Goal: Task Accomplishment & Management: Use online tool/utility

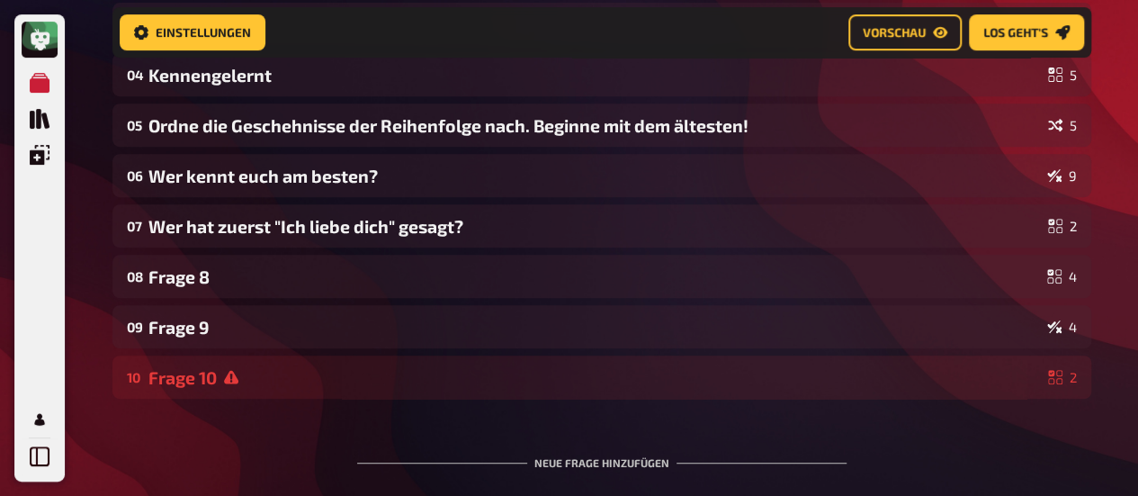
scroll to position [342, 0]
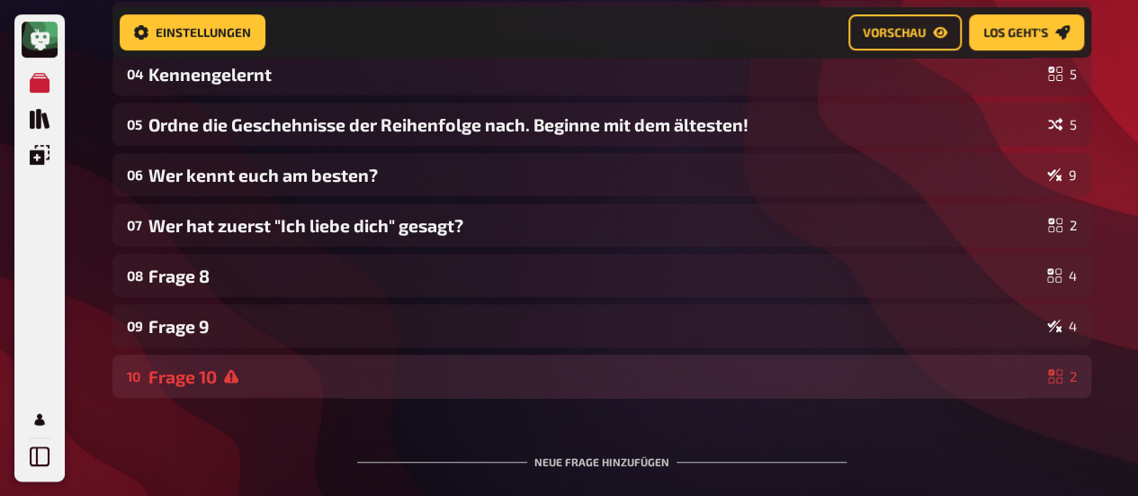
click at [340, 377] on div "Frage 10" at bounding box center [594, 376] width 893 height 21
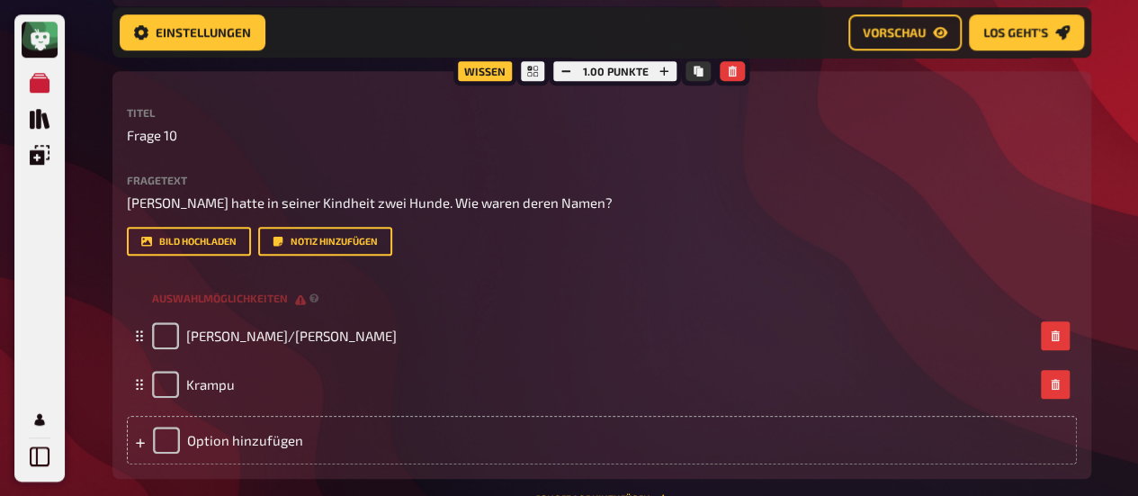
scroll to position [685, 0]
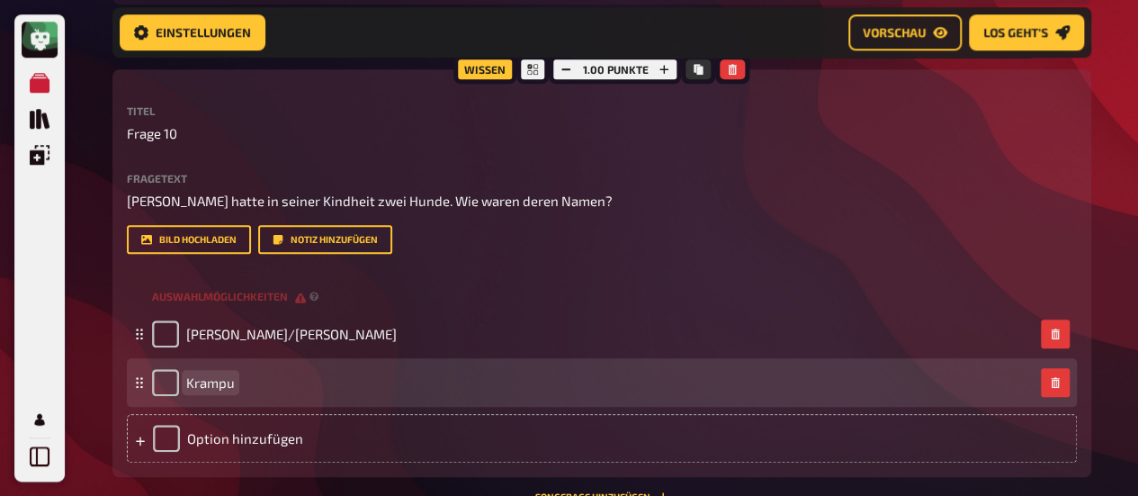
click at [226, 388] on span "Krampu" at bounding box center [210, 382] width 49 height 16
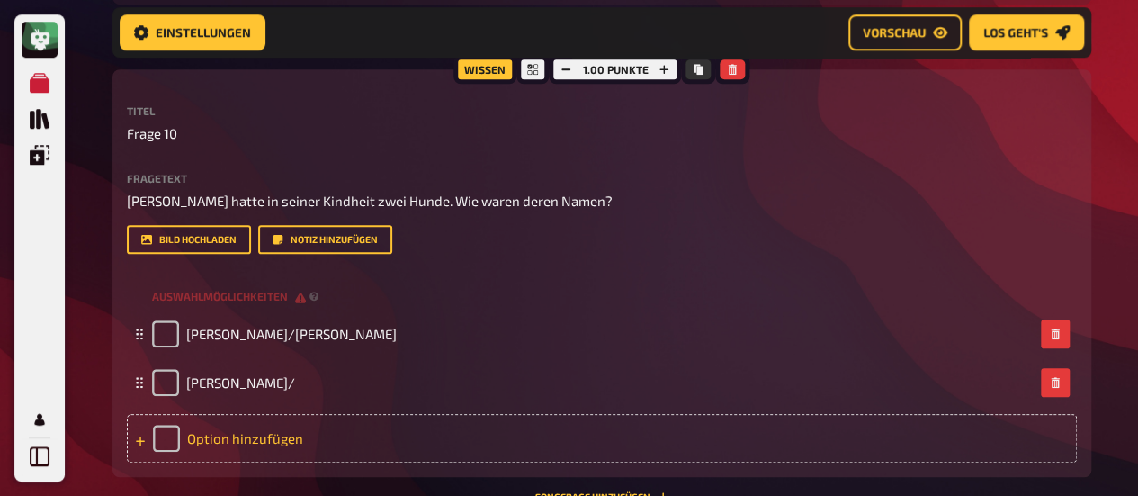
click at [217, 438] on div "Option hinzufügen" at bounding box center [602, 438] width 950 height 49
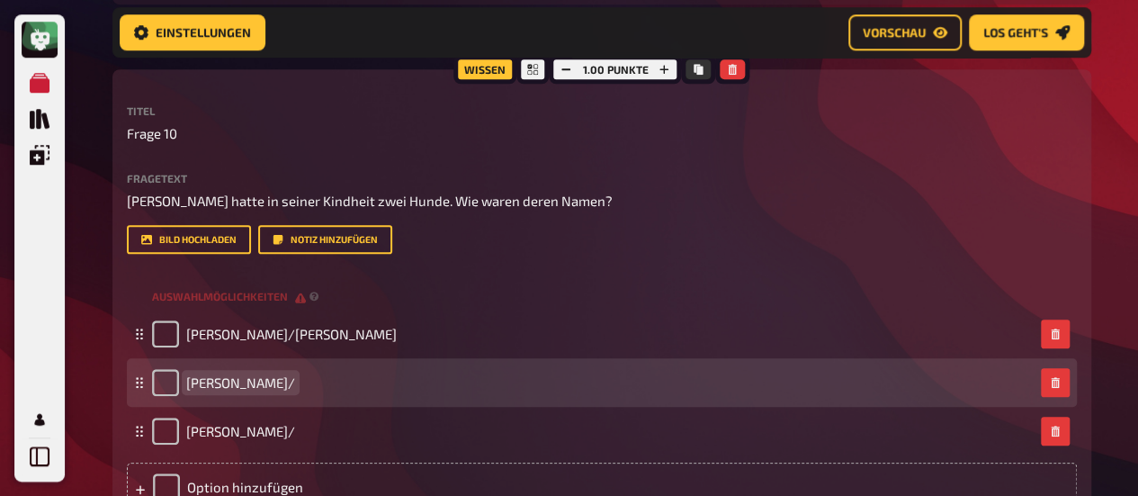
click at [258, 382] on div "[PERSON_NAME]/" at bounding box center [593, 382] width 882 height 27
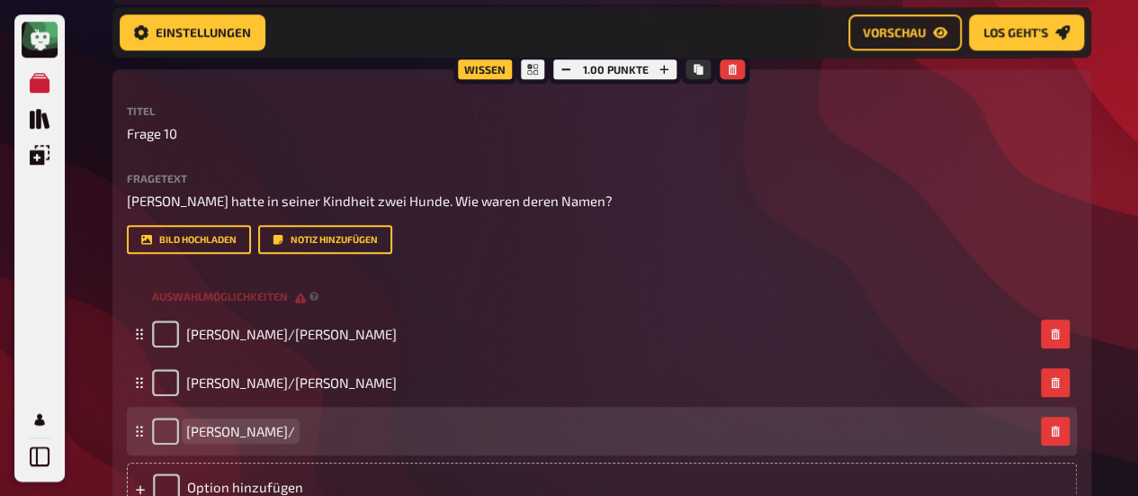
click at [252, 429] on span "[PERSON_NAME]/" at bounding box center [240, 431] width 109 height 16
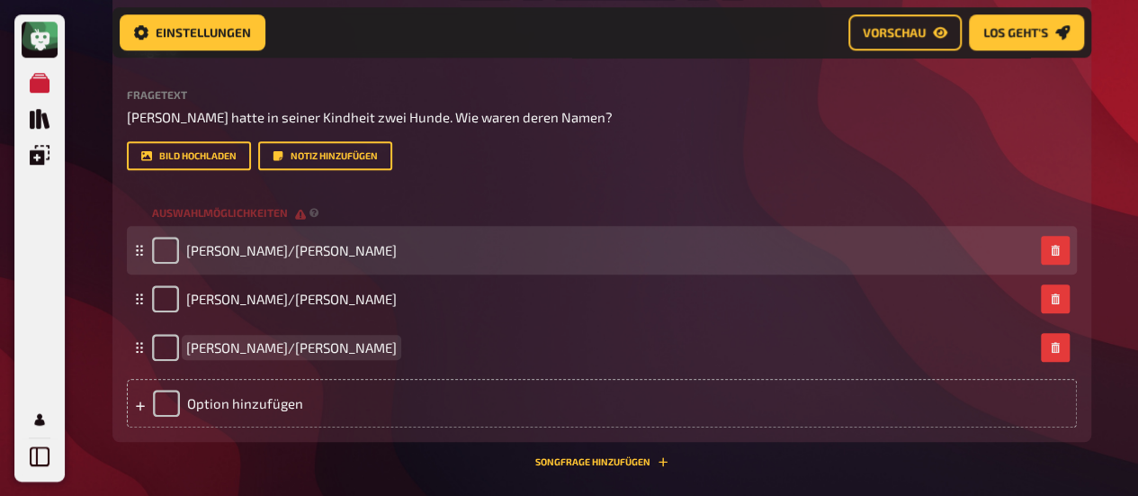
scroll to position [769, 0]
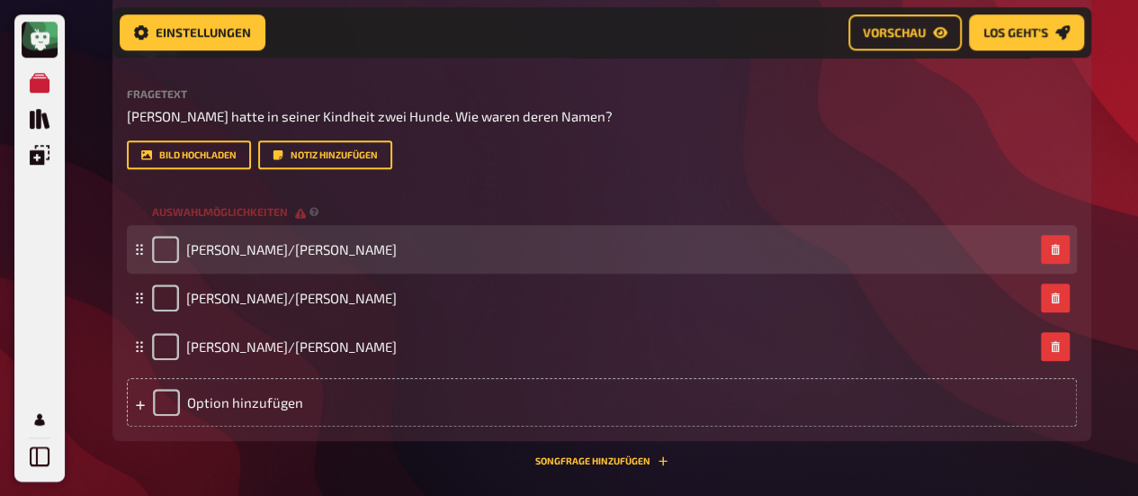
click at [158, 235] on div "[PERSON_NAME]/[PERSON_NAME]" at bounding box center [602, 249] width 950 height 49
click at [173, 260] on input "checkbox" at bounding box center [165, 249] width 27 height 27
checkbox input "true"
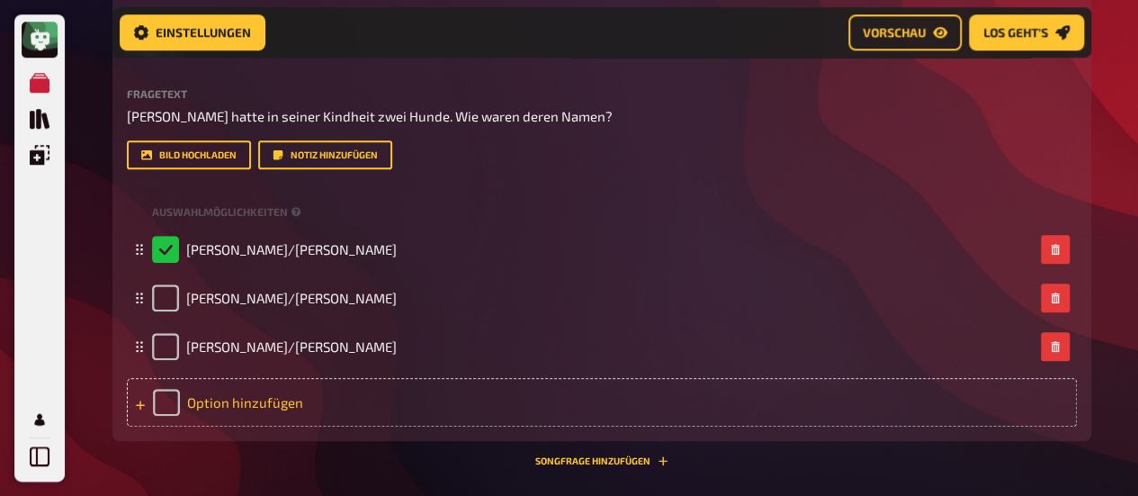
click at [335, 398] on div "Option hinzufügen" at bounding box center [602, 402] width 950 height 49
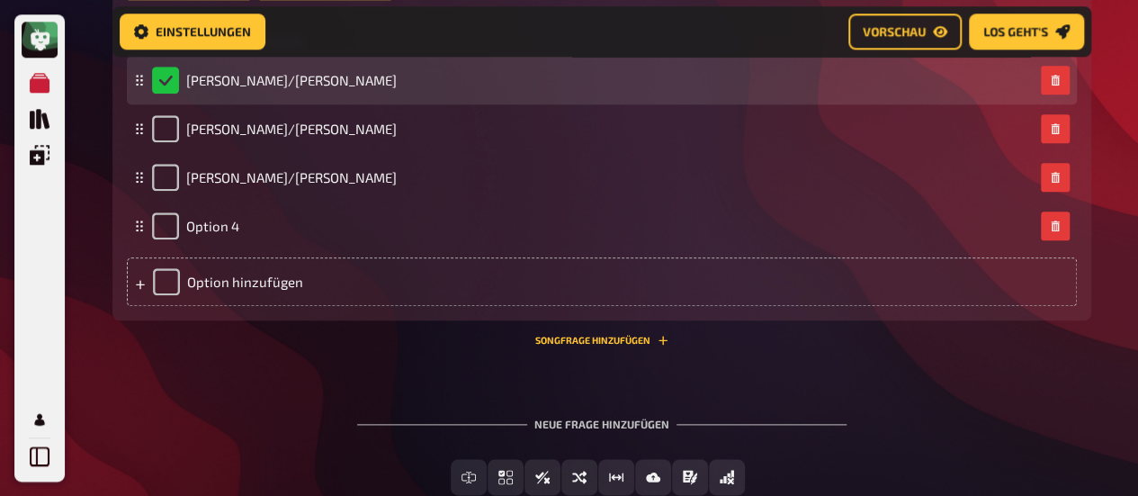
scroll to position [953, 0]
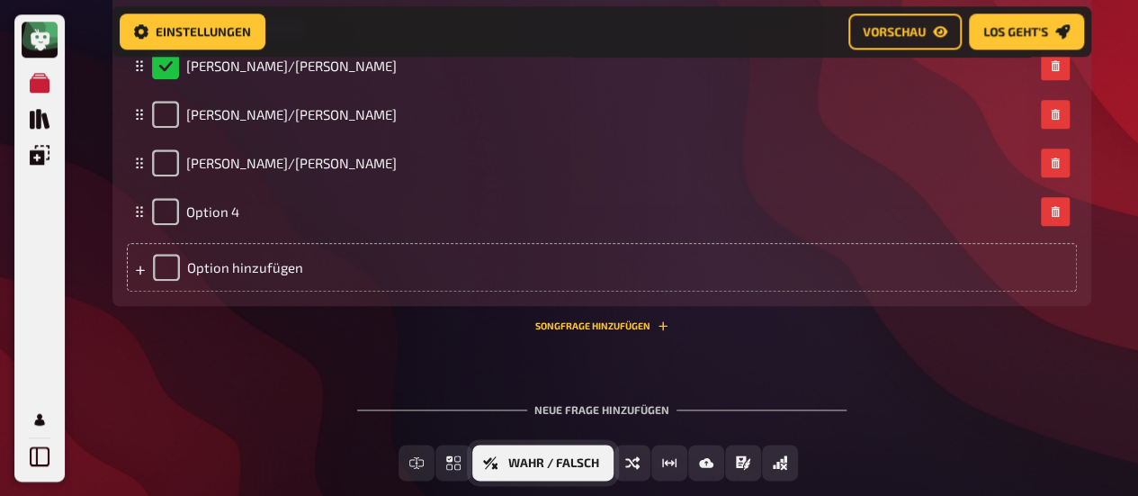
click at [592, 457] on span "Wahr / Falsch" at bounding box center [553, 463] width 91 height 13
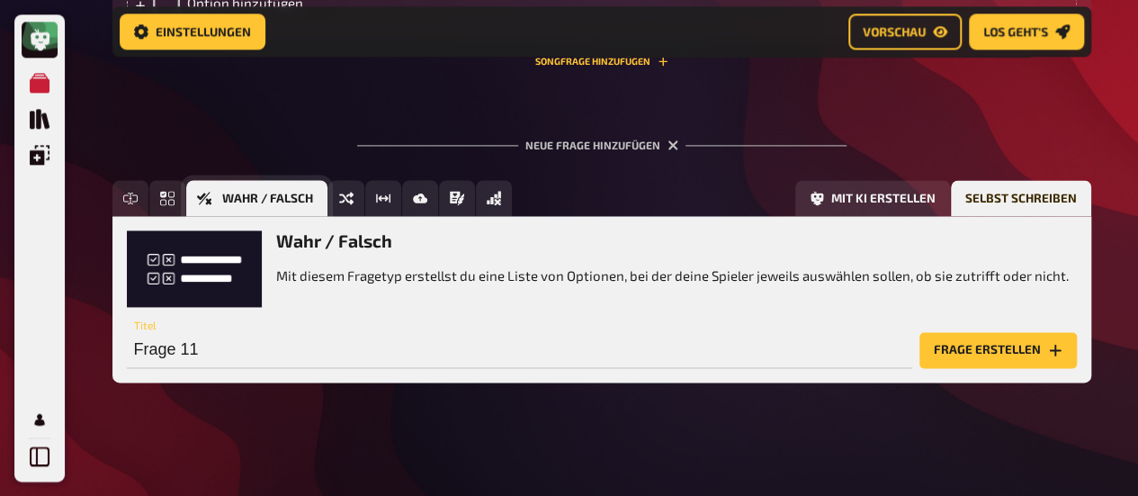
scroll to position [1219, 0]
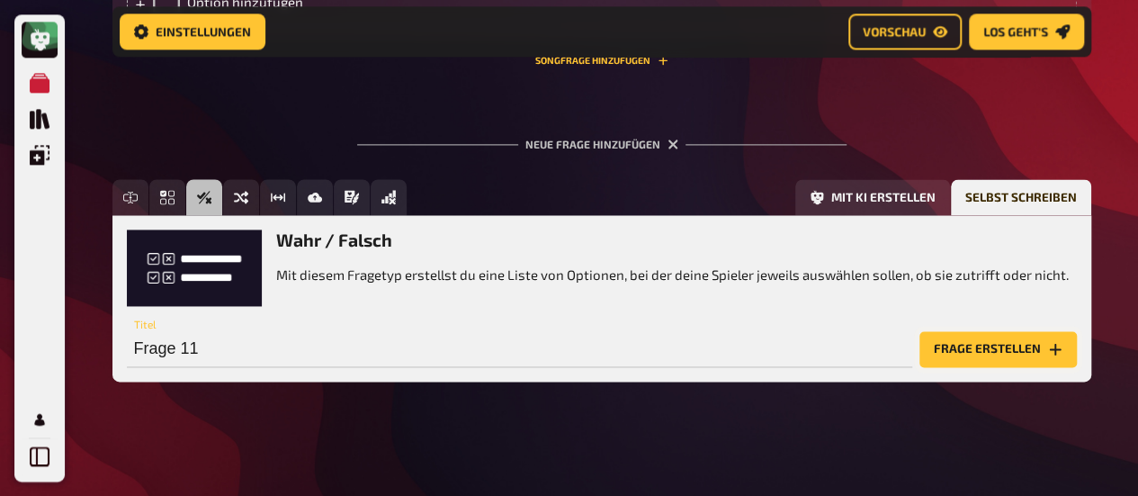
click at [959, 340] on button "Frage erstellen" at bounding box center [998, 349] width 157 height 36
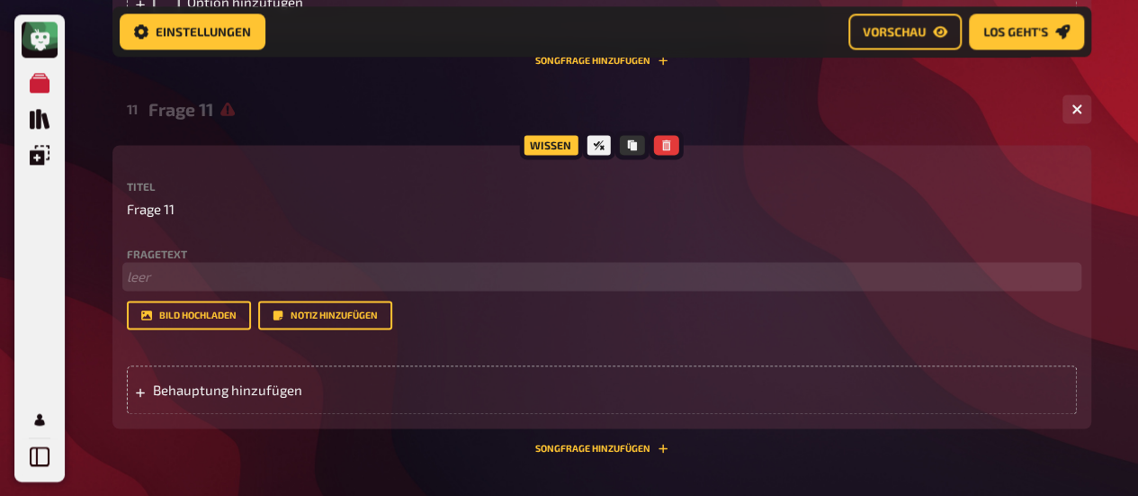
click at [220, 269] on p "﻿ leer" at bounding box center [602, 276] width 950 height 21
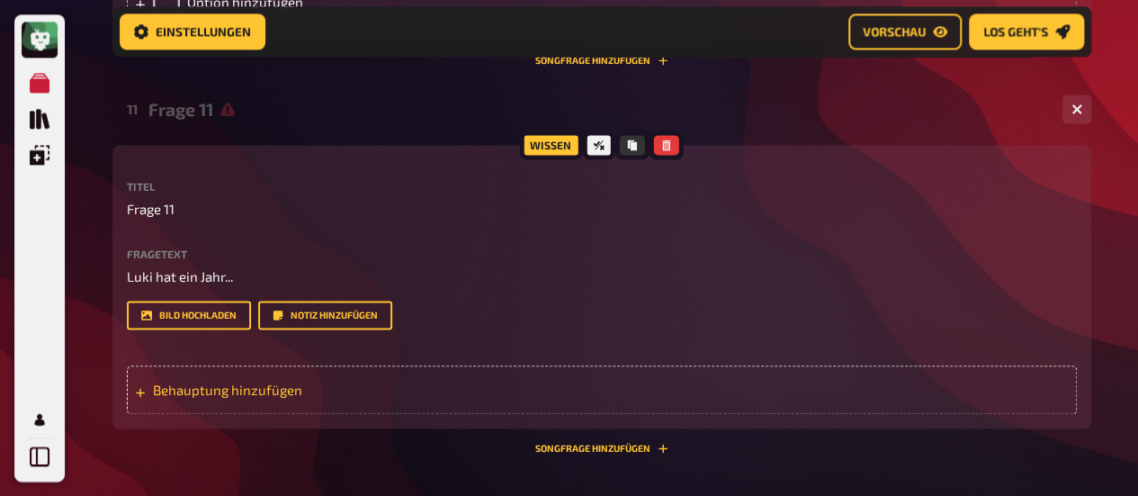
click at [265, 386] on span "Behauptung hinzufügen" at bounding box center [293, 390] width 280 height 16
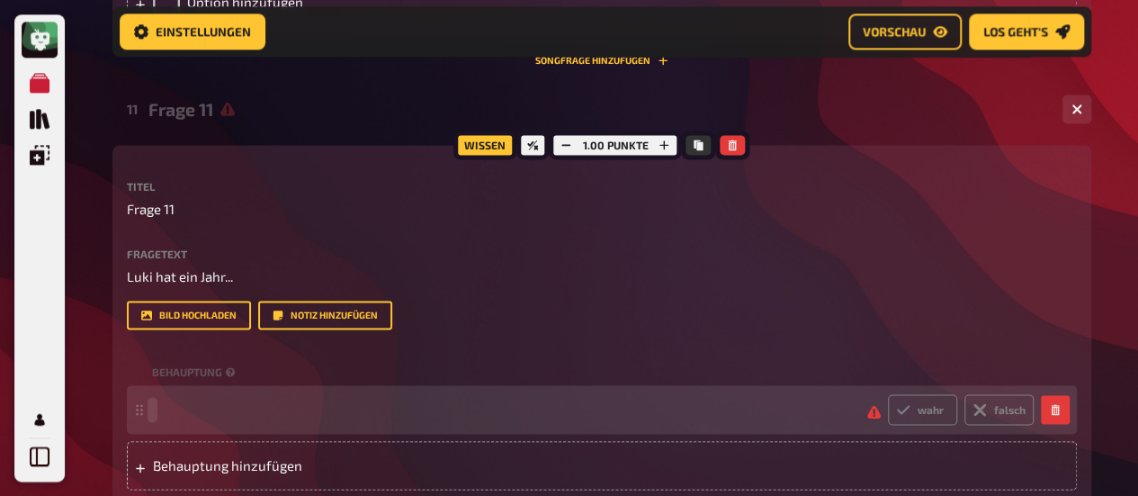
click at [246, 415] on span at bounding box center [502, 409] width 701 height 16
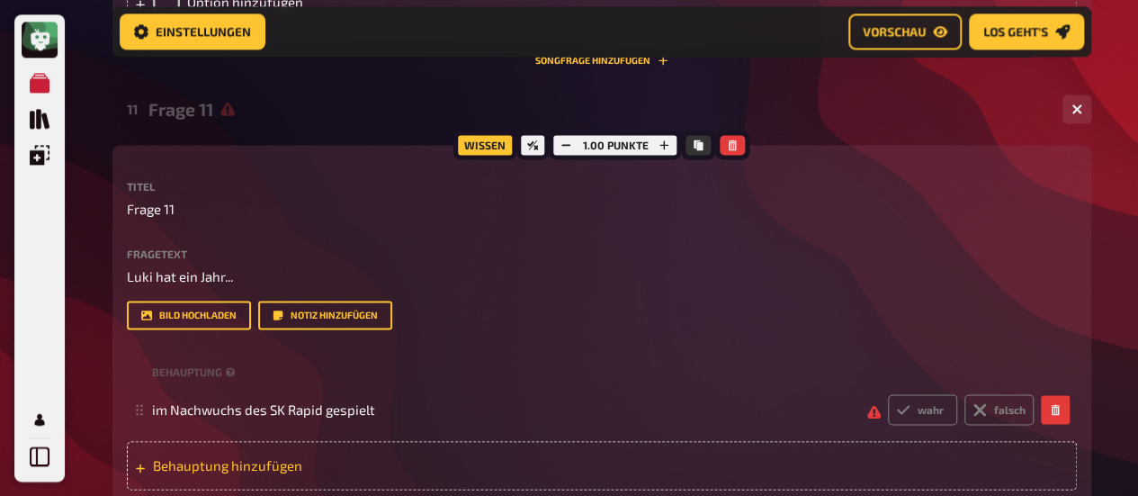
click at [247, 463] on span "Behauptung hinzufügen" at bounding box center [293, 465] width 280 height 16
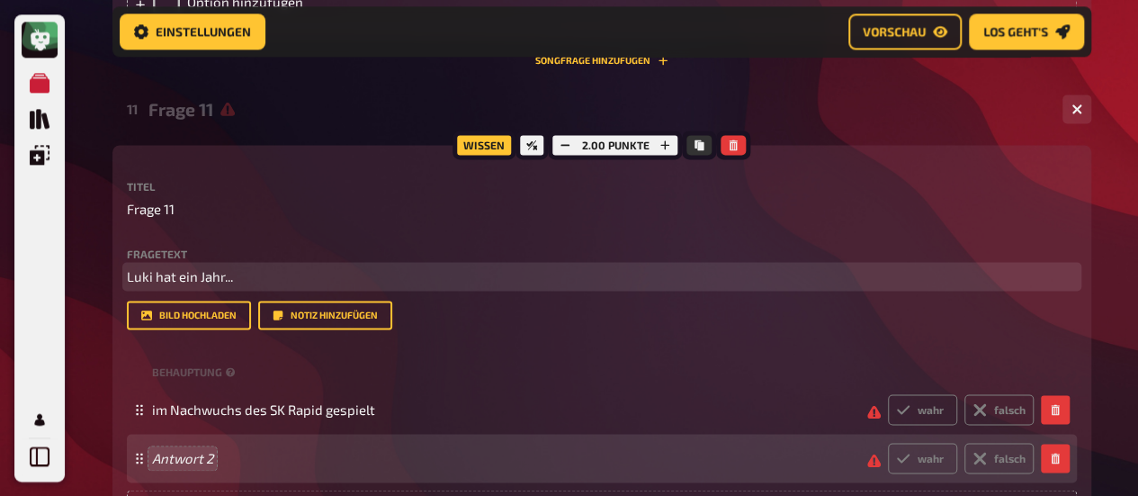
click at [223, 275] on span "Luki hat ein Jahr..." at bounding box center [180, 276] width 106 height 16
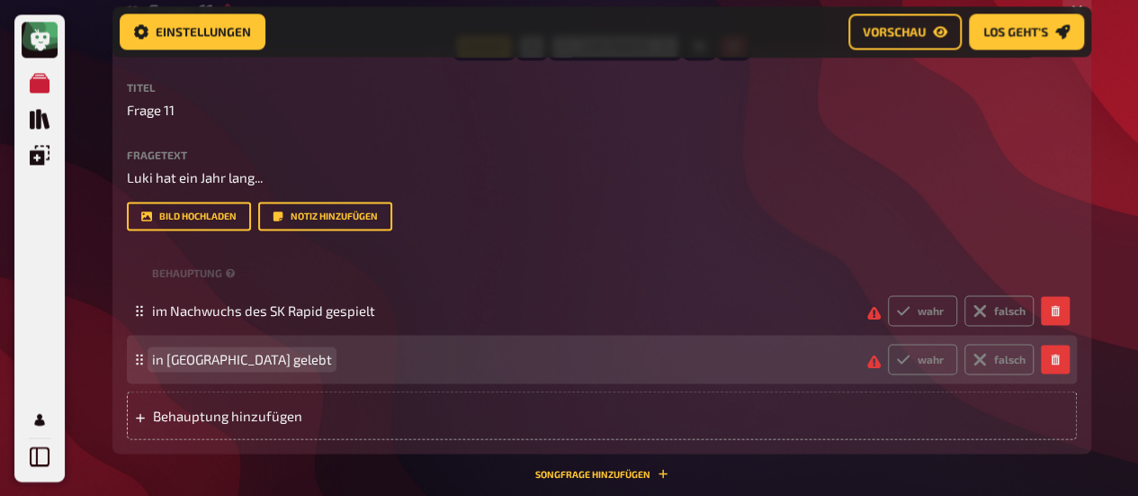
scroll to position [1319, 0]
click at [221, 411] on span "Behauptung hinzufügen" at bounding box center [293, 413] width 280 height 16
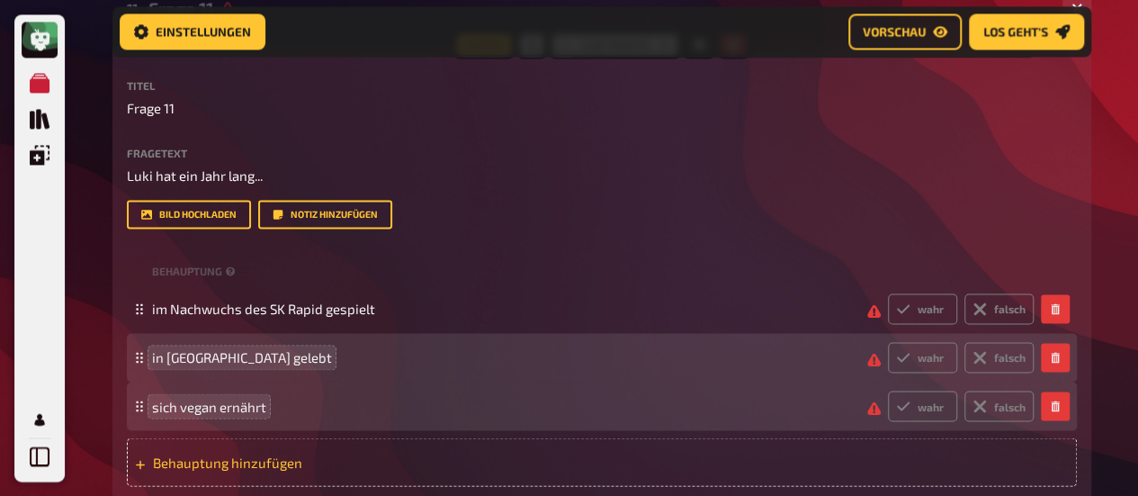
click at [236, 465] on span "Behauptung hinzufügen" at bounding box center [293, 462] width 280 height 16
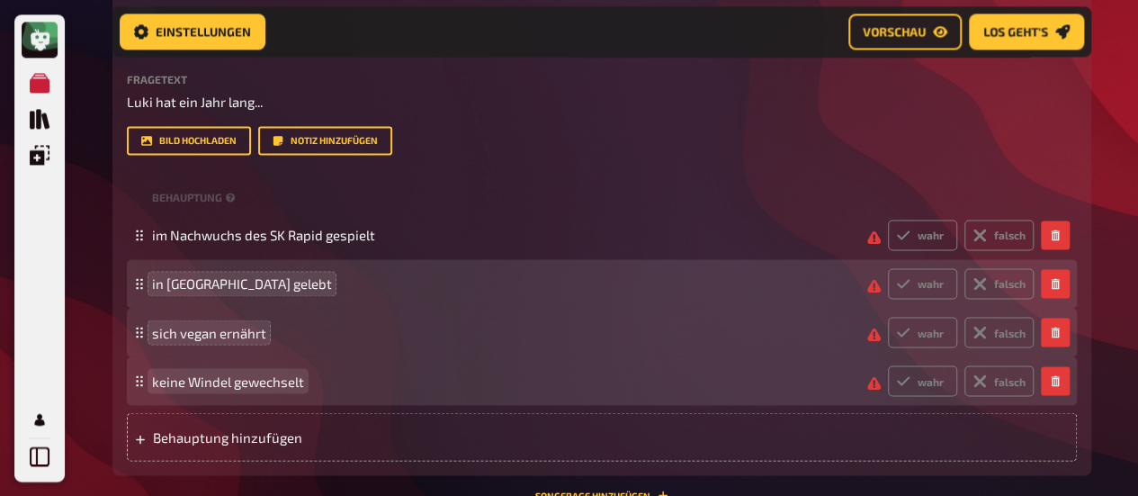
scroll to position [1393, 0]
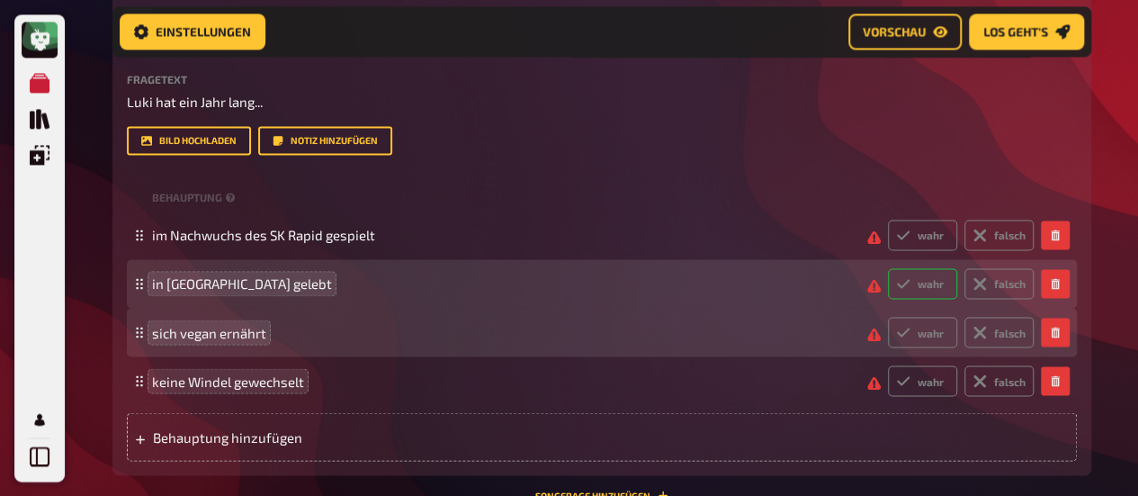
click at [906, 283] on icon at bounding box center [903, 283] width 14 height 14
click at [888, 268] on input "wahr" at bounding box center [887, 267] width 1 height 1
radio input "true"
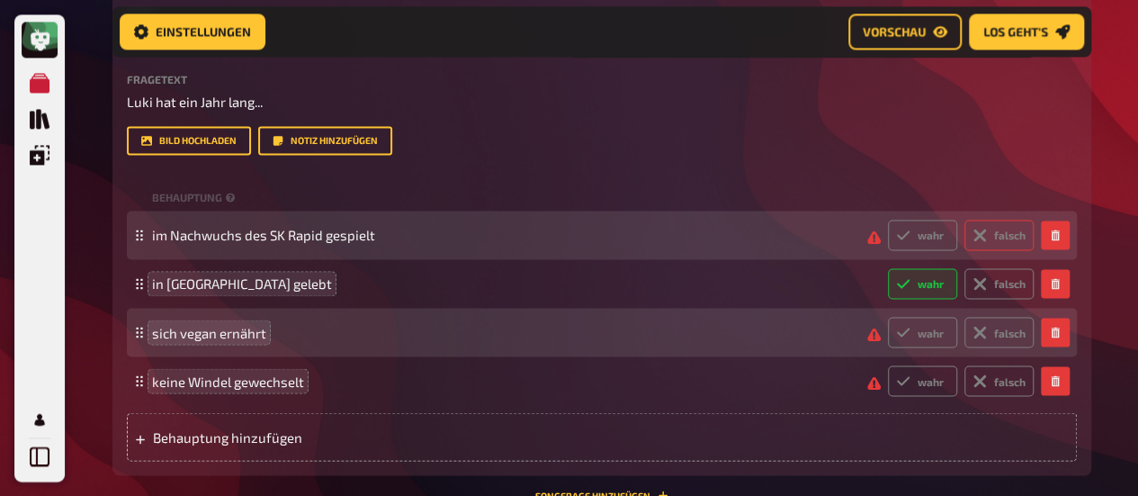
click at [995, 235] on label "falsch" at bounding box center [999, 235] width 69 height 31
click at [888, 220] on input "falsch" at bounding box center [887, 219] width 1 height 1
radio input "true"
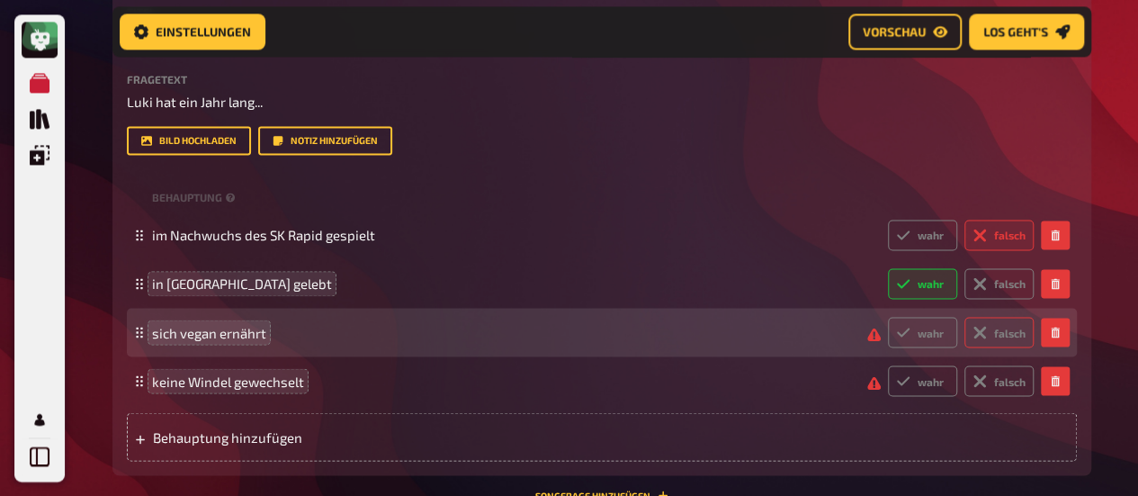
click at [993, 337] on label "falsch" at bounding box center [999, 332] width 69 height 31
click at [888, 317] on input "falsch" at bounding box center [887, 316] width 1 height 1
radio input "true"
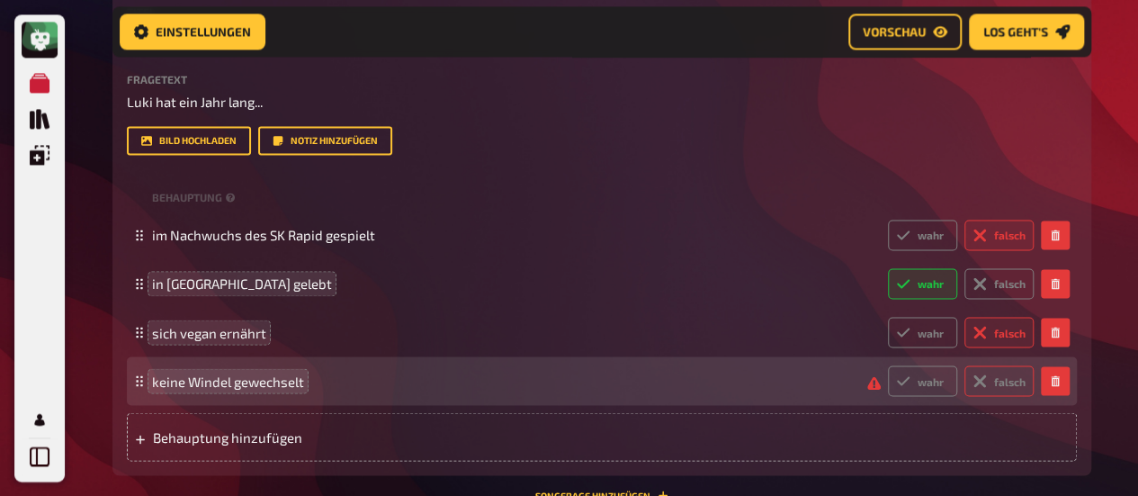
click at [995, 382] on label "falsch" at bounding box center [999, 380] width 69 height 31
click at [888, 365] on input "falsch" at bounding box center [887, 364] width 1 height 1
radio input "true"
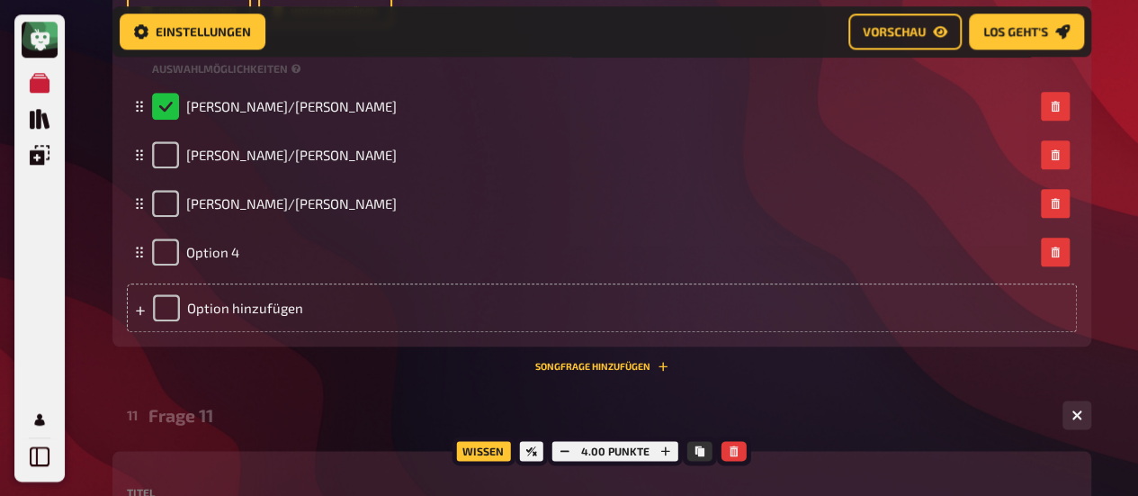
scroll to position [904, 0]
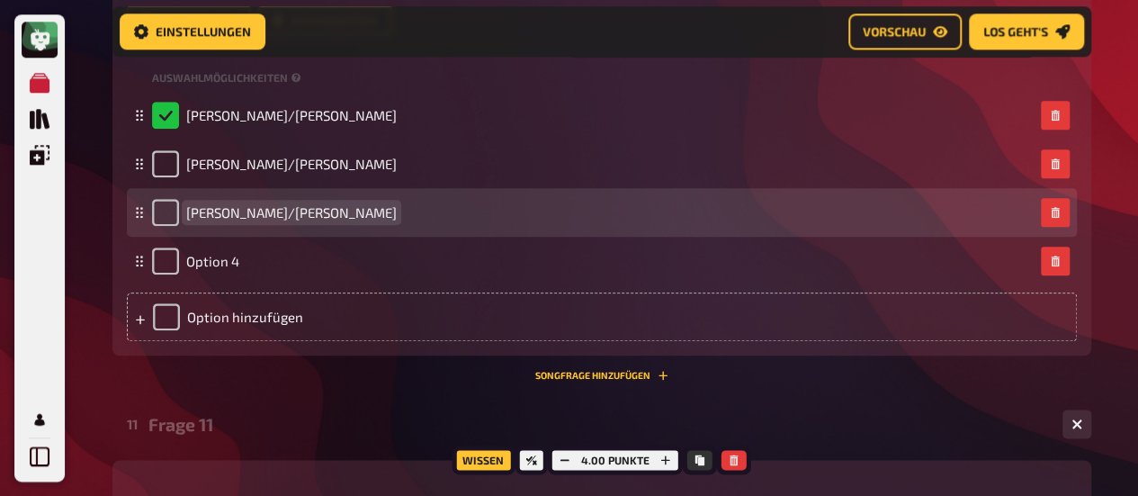
click at [287, 212] on span "[PERSON_NAME]/[PERSON_NAME]" at bounding box center [291, 212] width 211 height 16
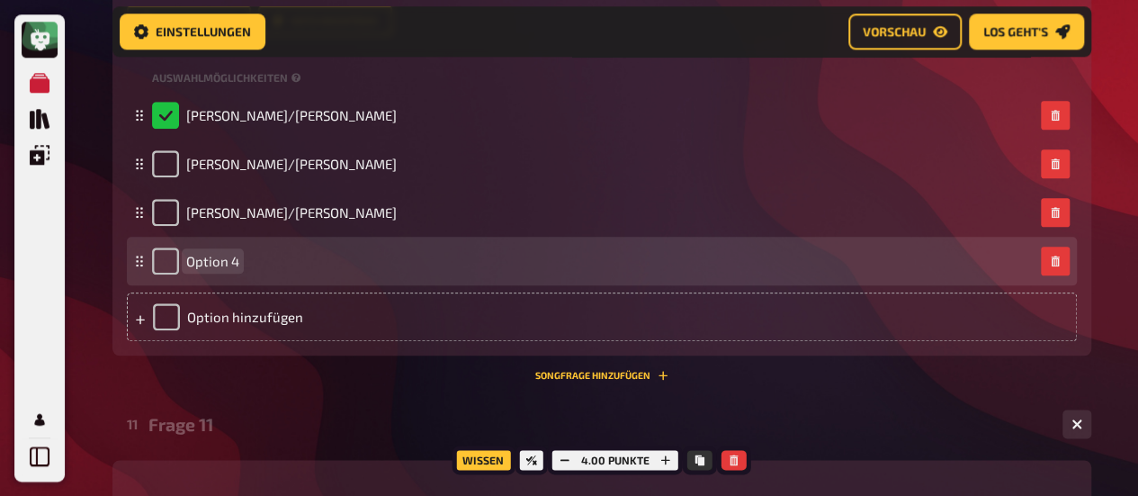
click at [213, 261] on span "Option 4" at bounding box center [212, 261] width 53 height 16
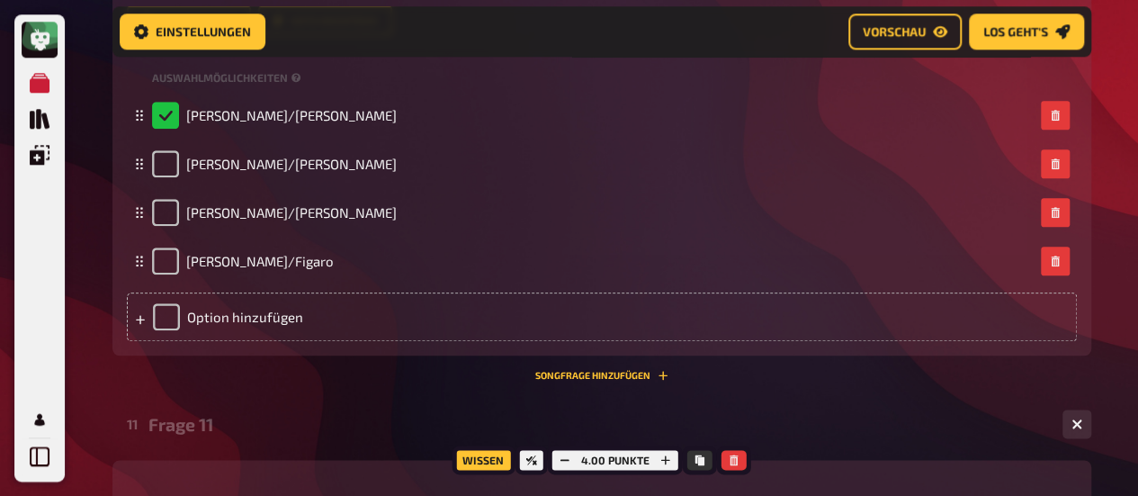
click at [508, 39] on div "Einstellungen Vorschau Los geht's" at bounding box center [602, 32] width 965 height 36
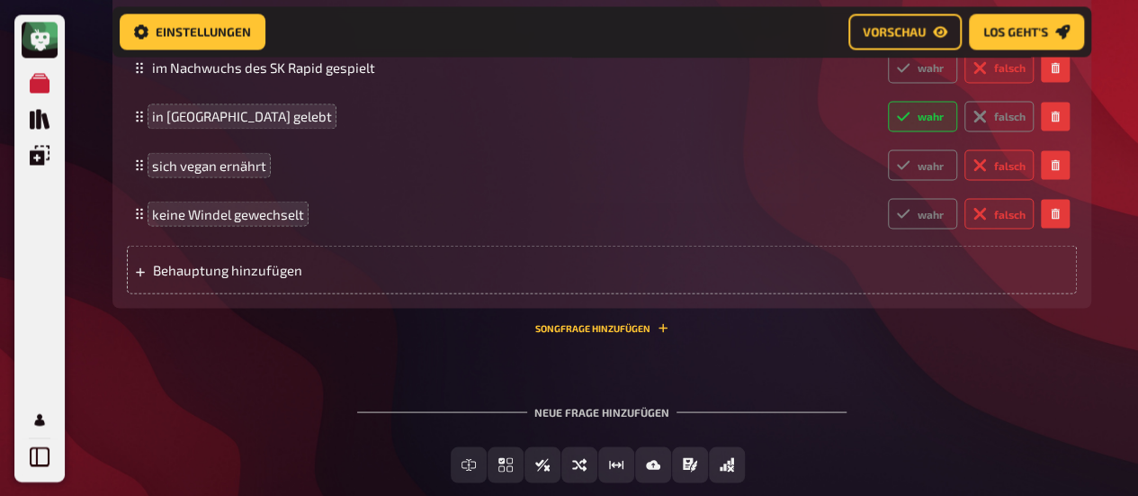
scroll to position [1562, 0]
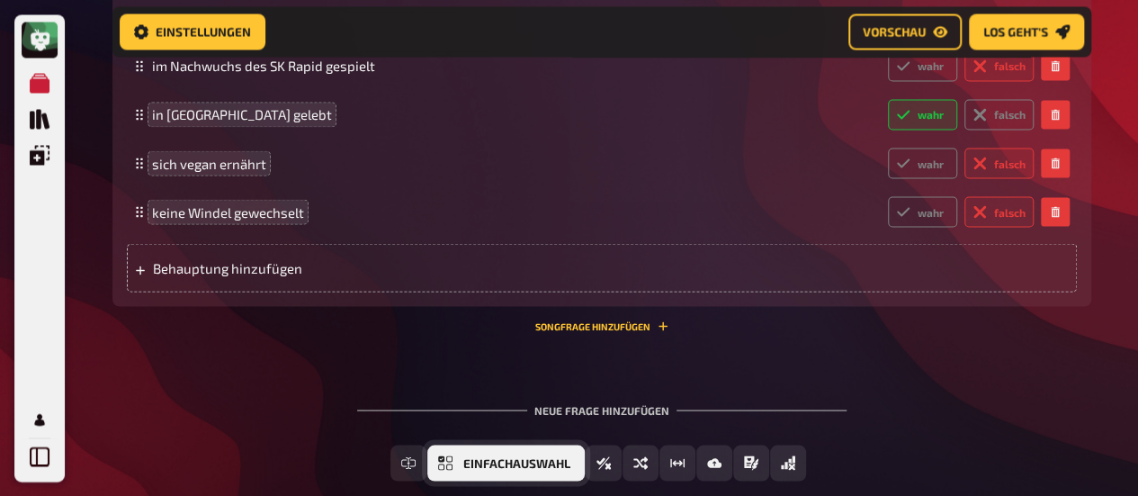
click at [575, 463] on button "Einfachauswahl" at bounding box center [505, 463] width 157 height 36
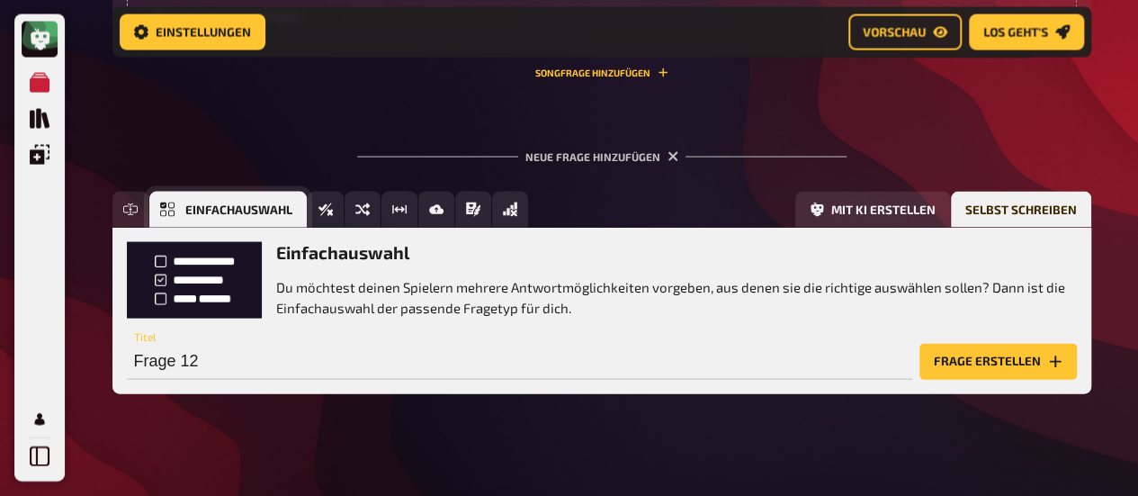
scroll to position [1829, 0]
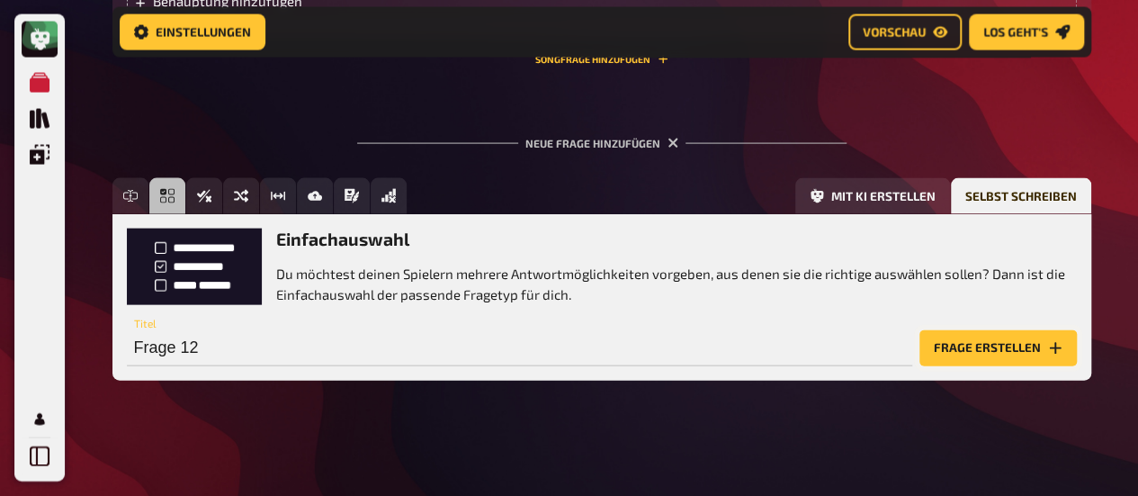
click at [990, 346] on button "Frage erstellen" at bounding box center [998, 348] width 157 height 36
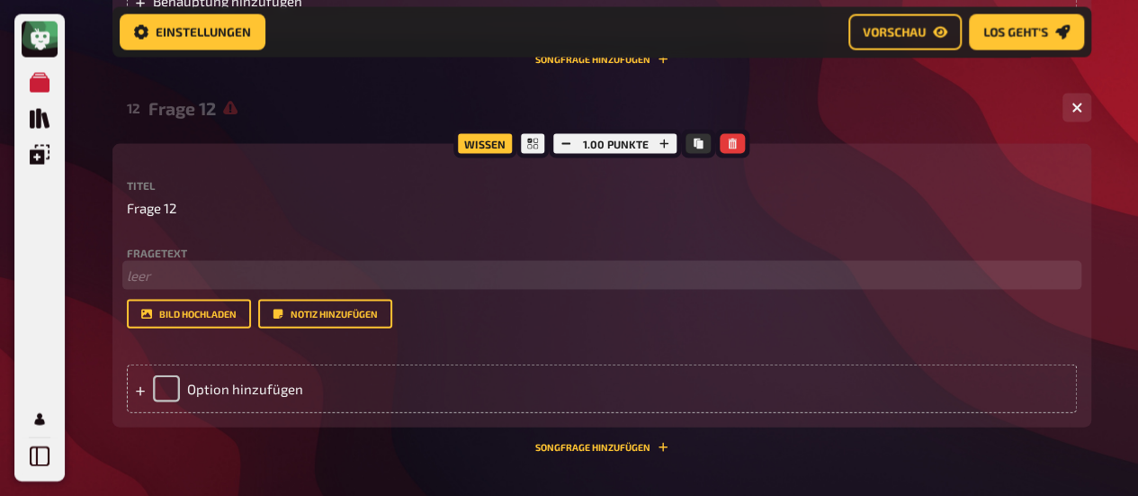
click at [177, 276] on p "﻿ leer" at bounding box center [602, 275] width 950 height 21
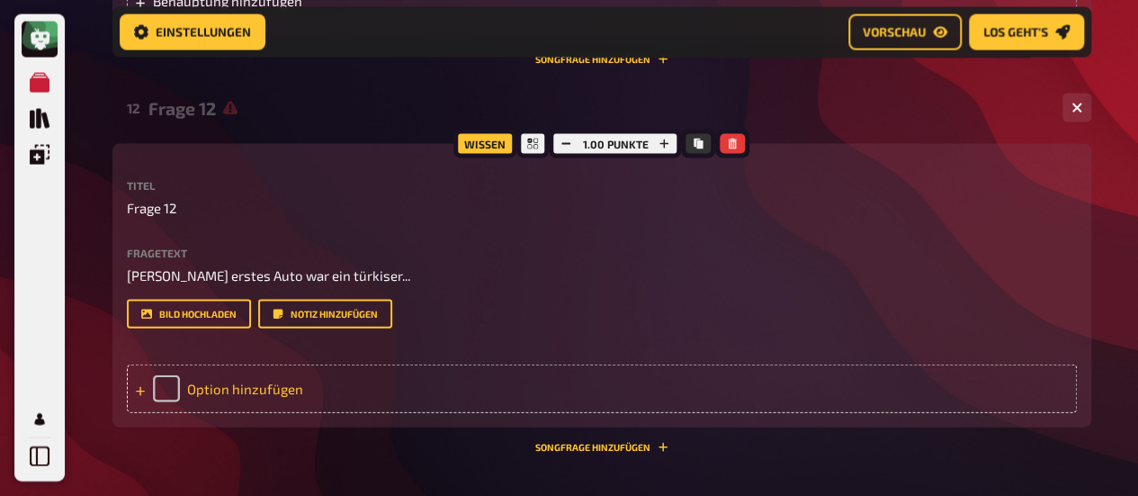
click at [253, 395] on div "Option hinzufügen" at bounding box center [602, 388] width 950 height 49
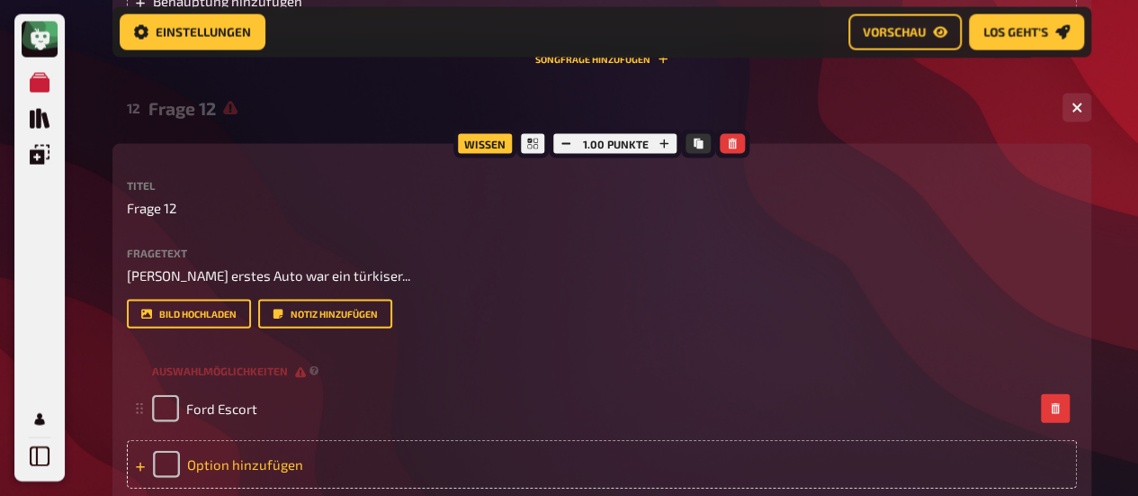
click at [251, 464] on div "Option hinzufügen" at bounding box center [602, 464] width 950 height 49
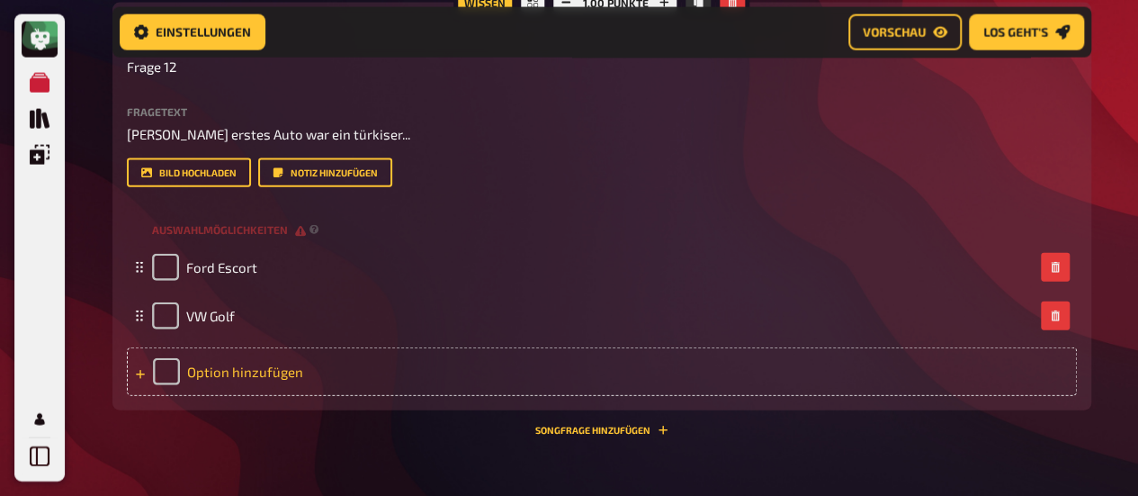
scroll to position [1976, 0]
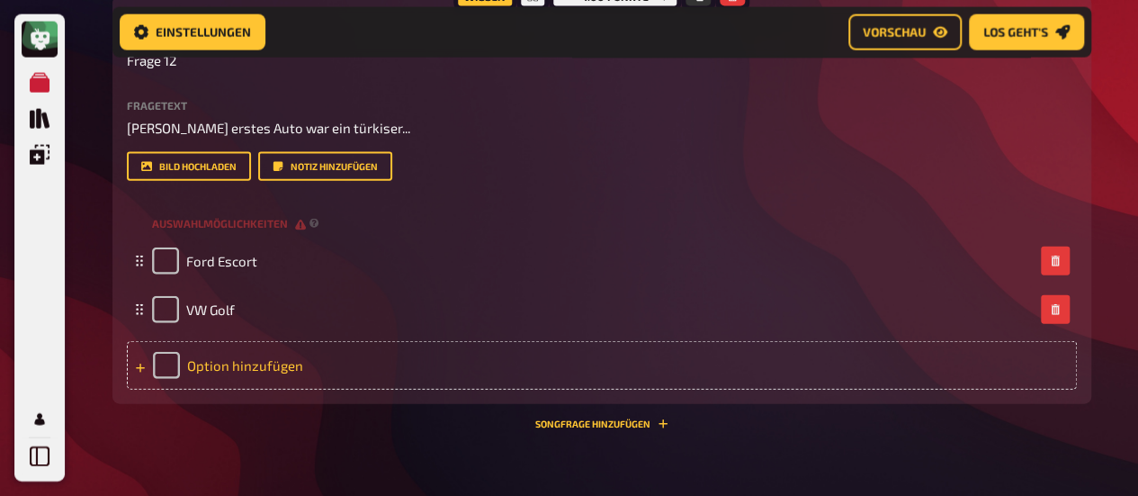
click at [248, 361] on div "Option hinzufügen" at bounding box center [602, 365] width 950 height 49
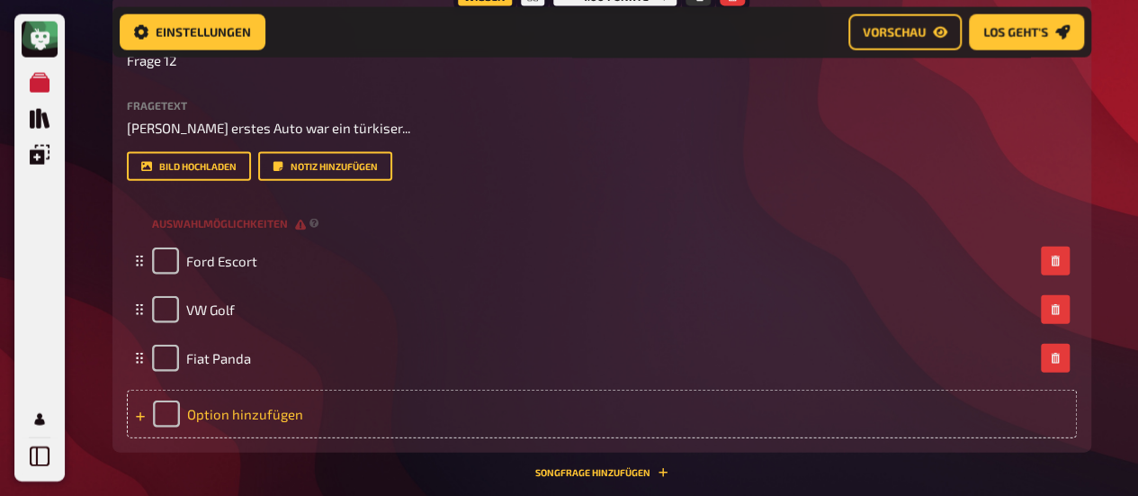
click at [234, 417] on div "Option hinzufügen" at bounding box center [602, 414] width 950 height 49
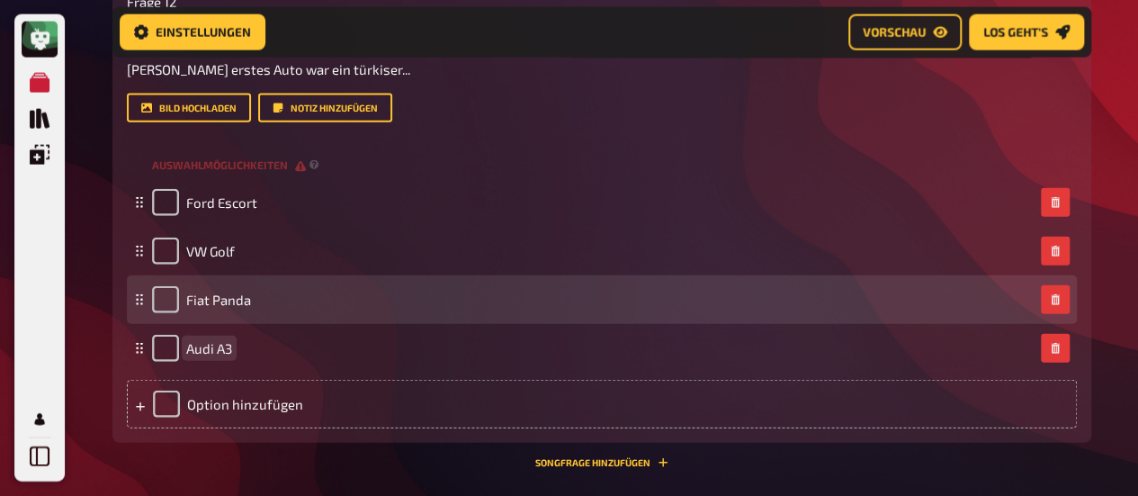
scroll to position [2036, 0]
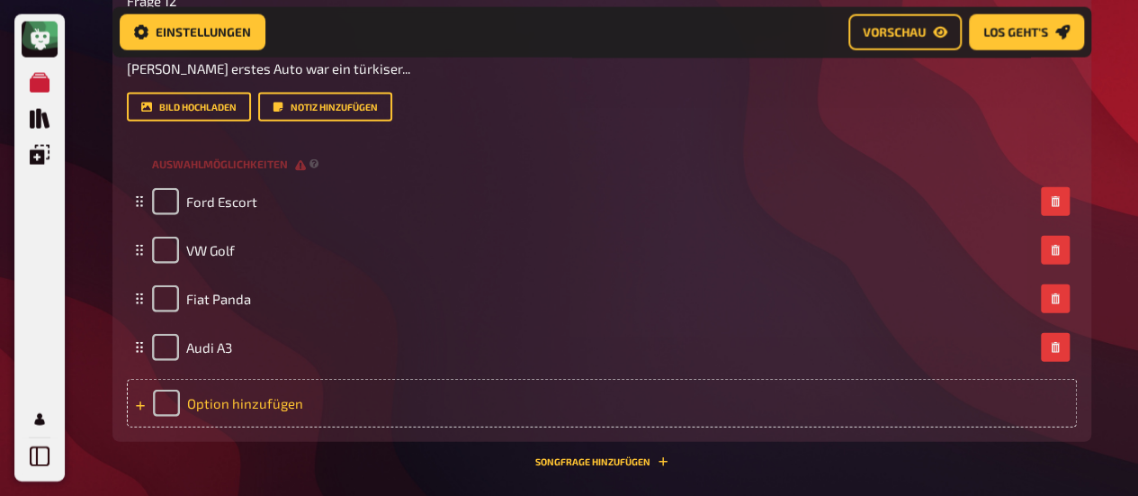
click at [245, 397] on div "Option hinzufügen" at bounding box center [602, 403] width 950 height 49
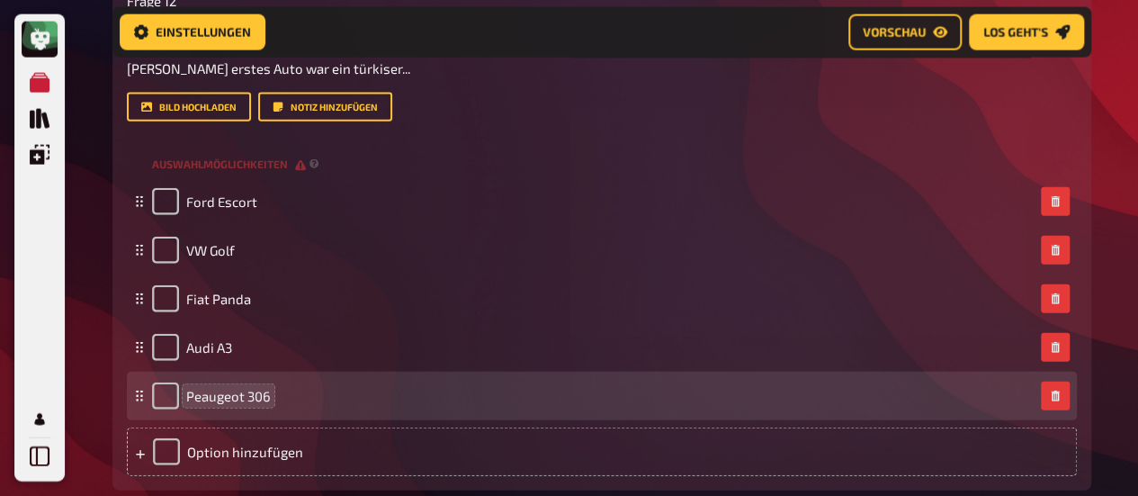
click at [207, 400] on span "Peaugeot 306" at bounding box center [228, 396] width 85 height 16
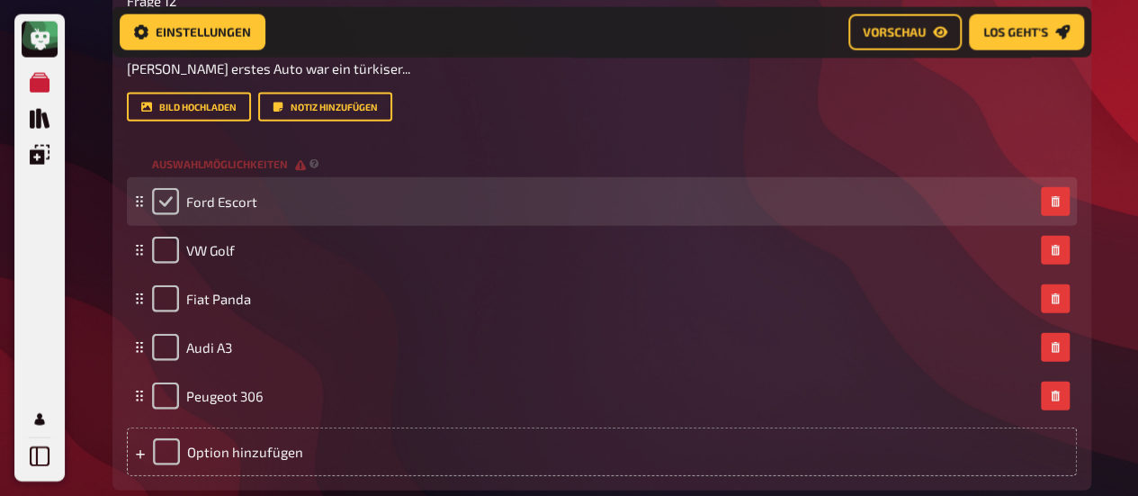
click at [164, 202] on input "checkbox" at bounding box center [165, 201] width 27 height 27
checkbox input "true"
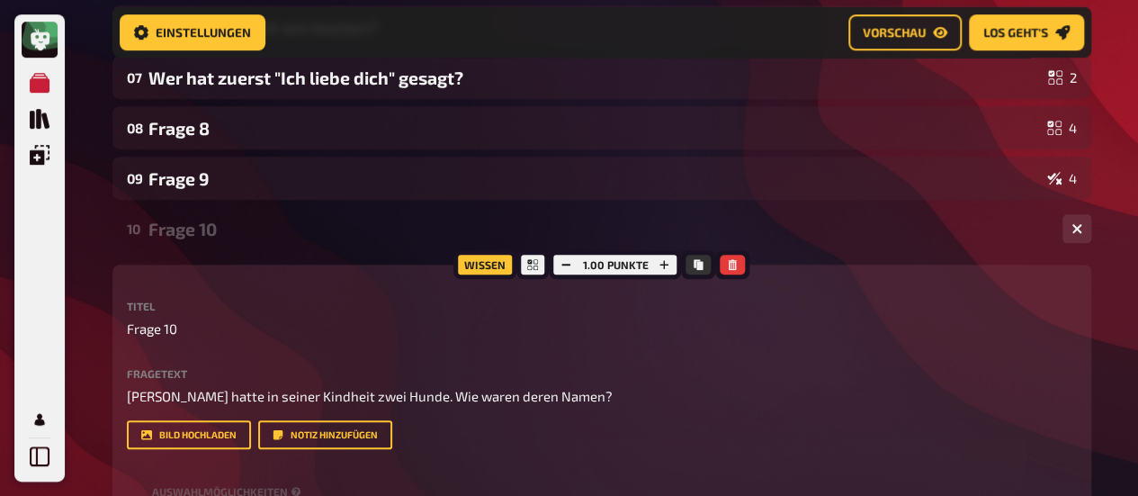
scroll to position [490, 0]
click at [1073, 220] on button "button" at bounding box center [1077, 228] width 29 height 29
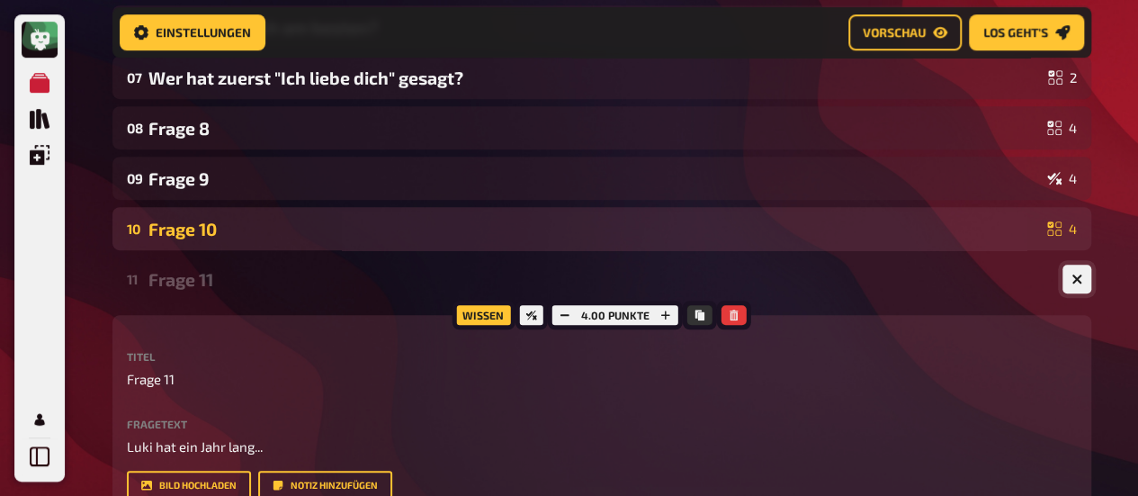
click at [1082, 278] on button "button" at bounding box center [1077, 279] width 29 height 29
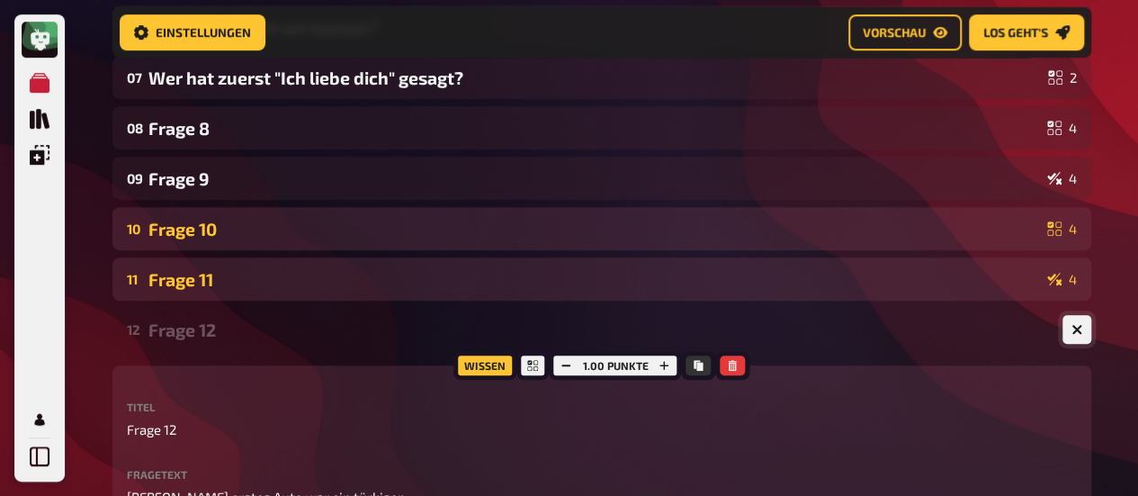
click at [1080, 327] on icon "button" at bounding box center [1076, 329] width 17 height 17
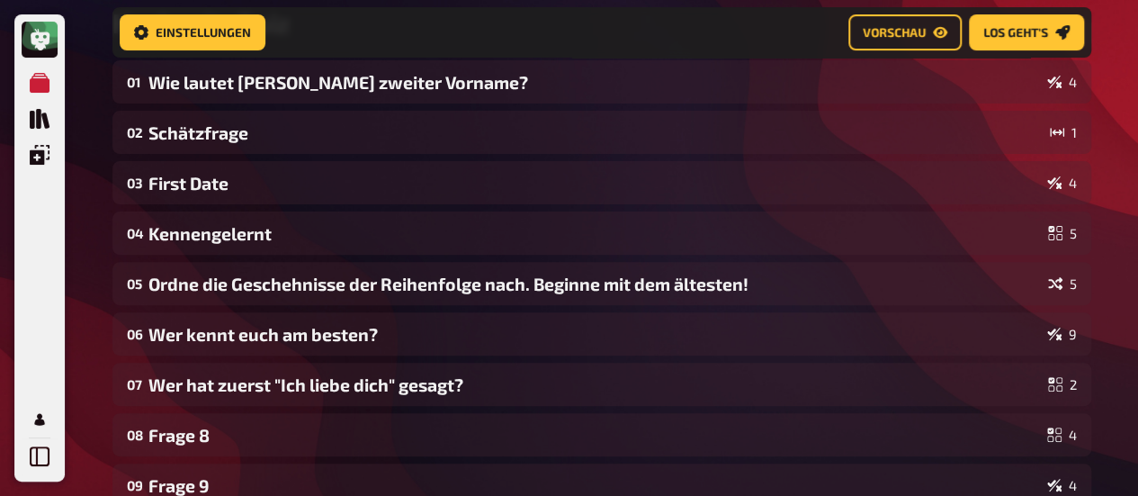
scroll to position [184, 0]
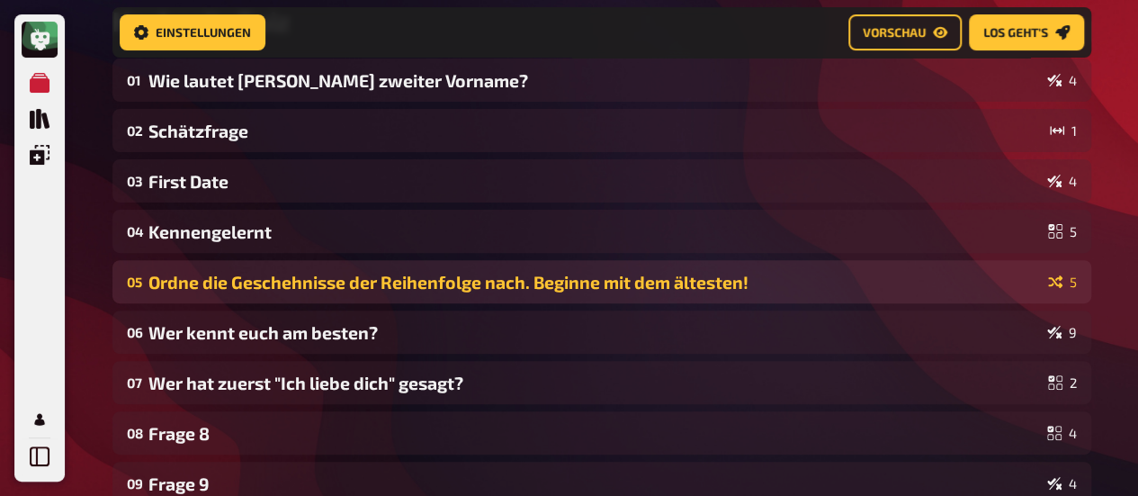
click at [864, 283] on div "Ordne die Geschehnisse der Reihenfolge nach. Beginne mit dem ältesten!" at bounding box center [594, 282] width 893 height 21
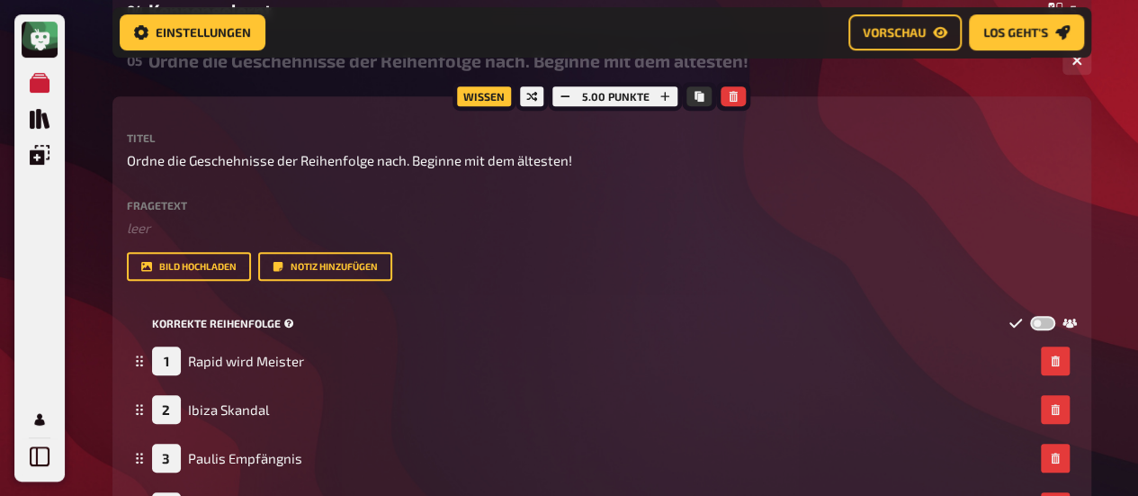
scroll to position [201, 0]
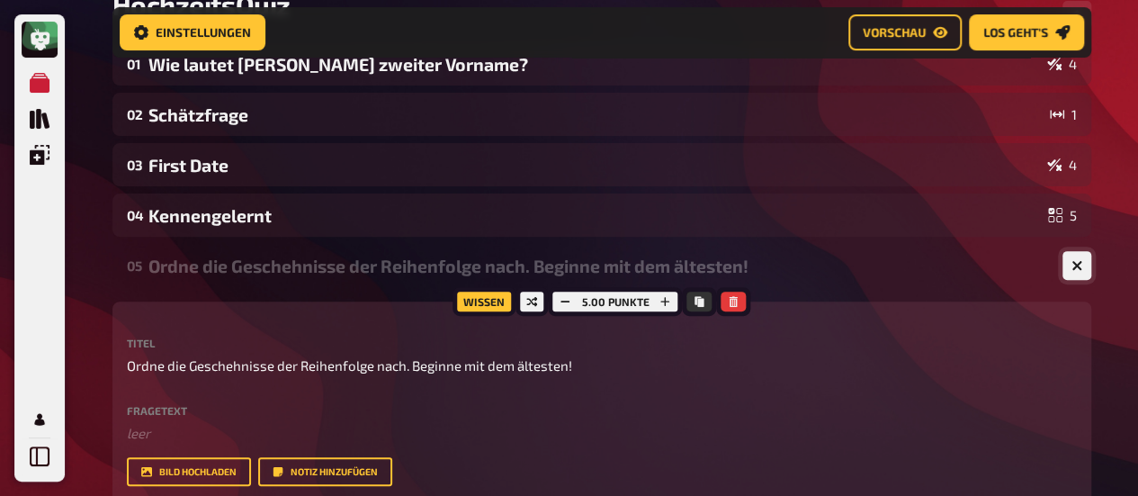
click at [1073, 257] on button "button" at bounding box center [1077, 265] width 29 height 29
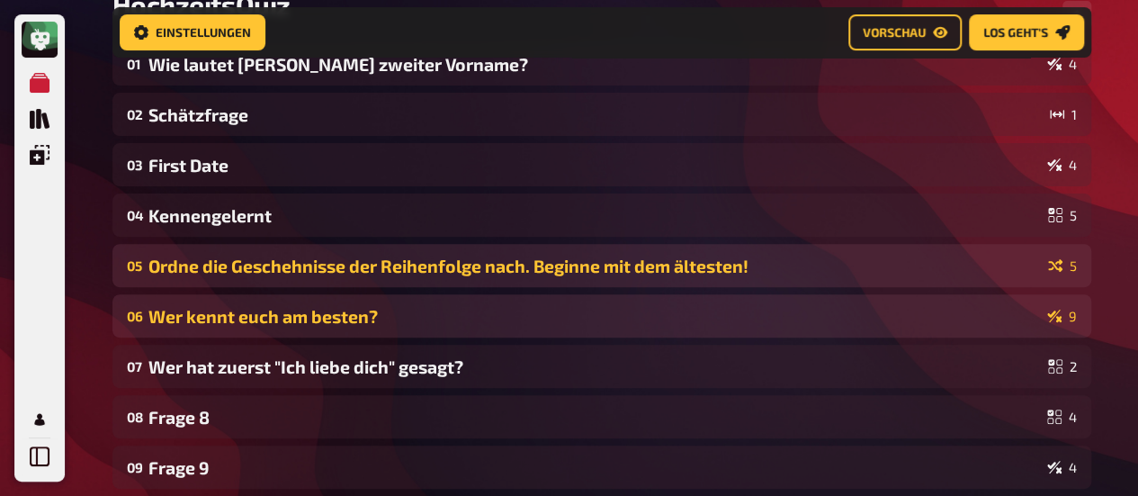
click at [491, 321] on div "Wer kennt euch am besten?" at bounding box center [594, 316] width 892 height 21
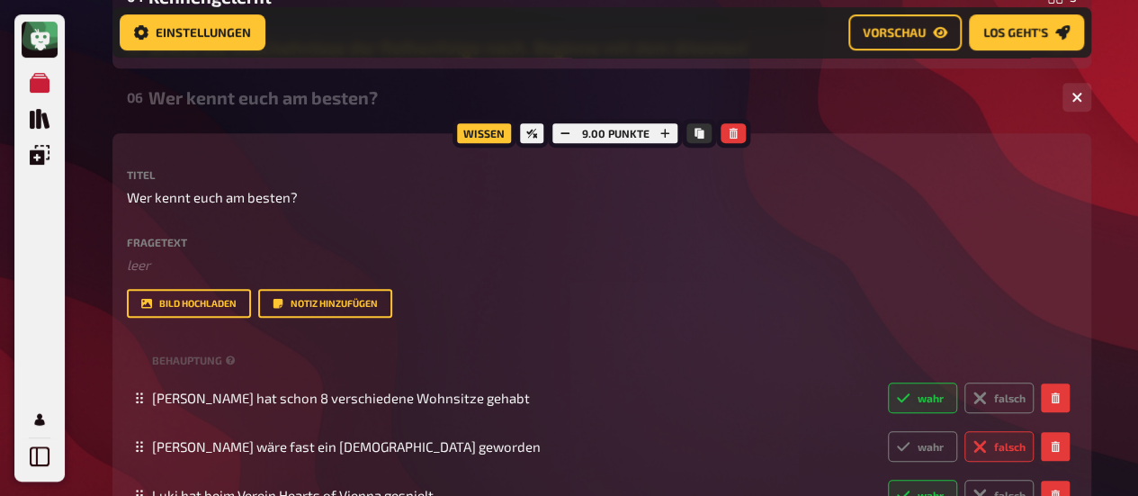
scroll to position [418, 0]
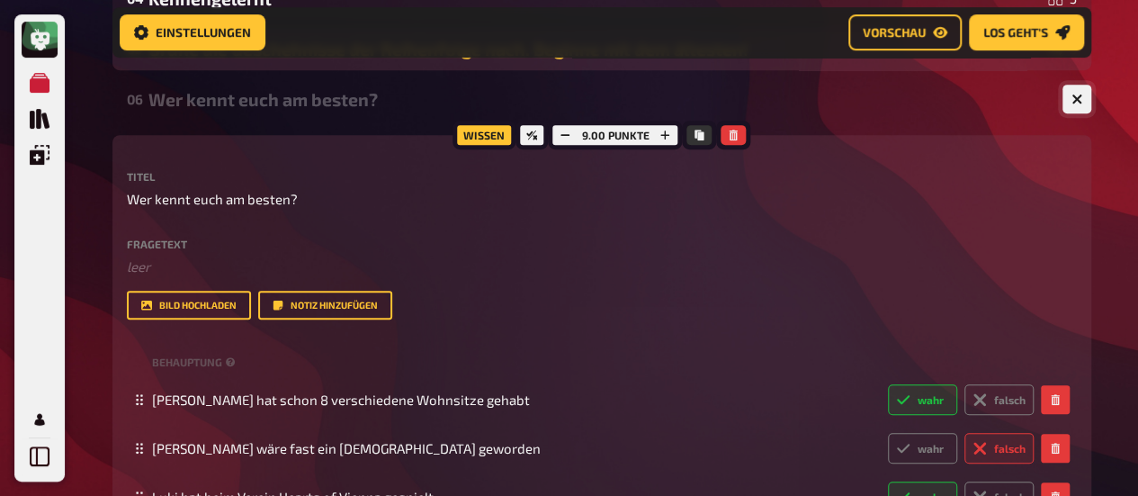
click at [1075, 92] on button "button" at bounding box center [1077, 99] width 29 height 29
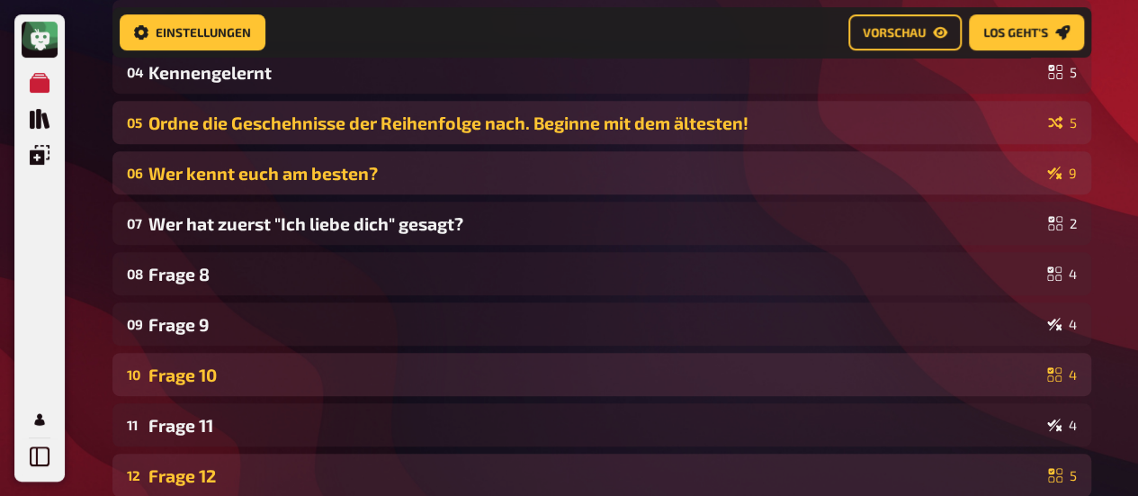
scroll to position [343, 0]
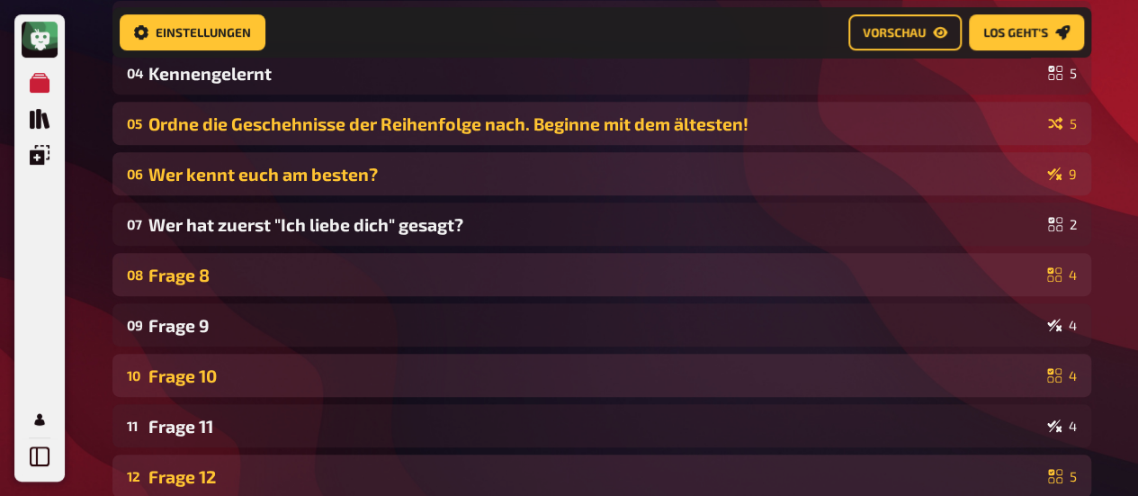
click at [468, 262] on div "08 Frage 8 4" at bounding box center [601, 274] width 979 height 43
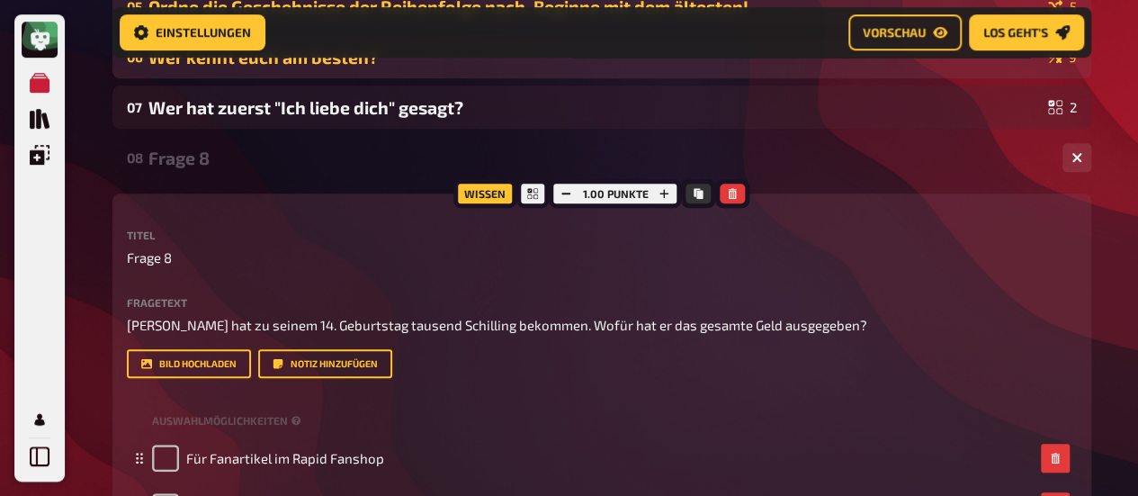
scroll to position [462, 0]
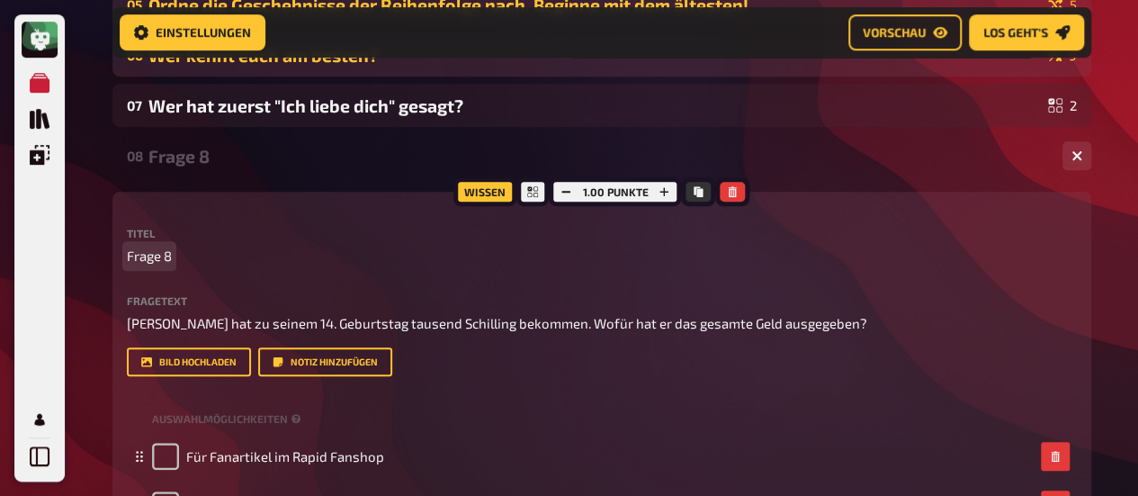
click at [144, 253] on span "Frage 8" at bounding box center [149, 256] width 45 height 21
click at [1080, 150] on icon "button" at bounding box center [1077, 155] width 11 height 11
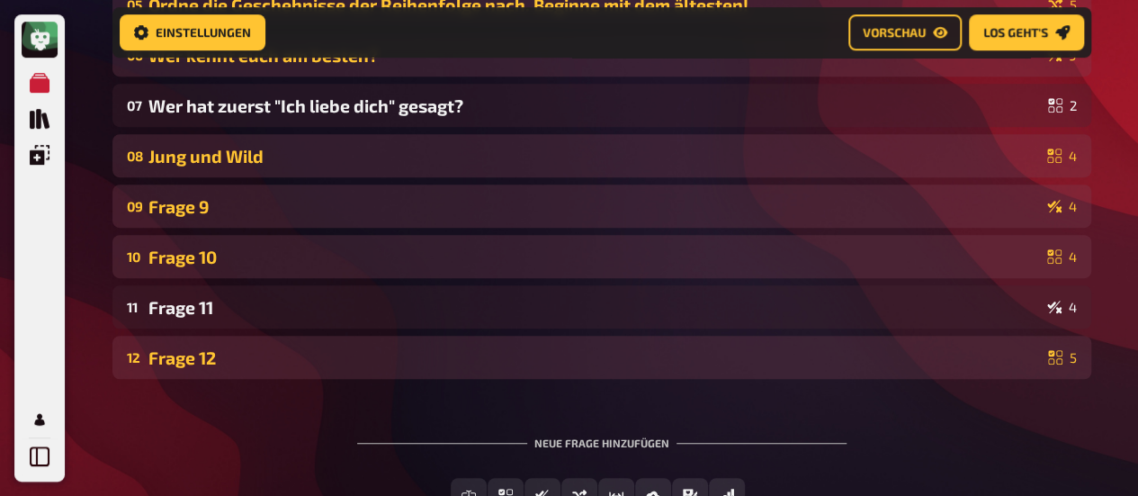
click at [725, 197] on div "Frage 9" at bounding box center [594, 206] width 892 height 21
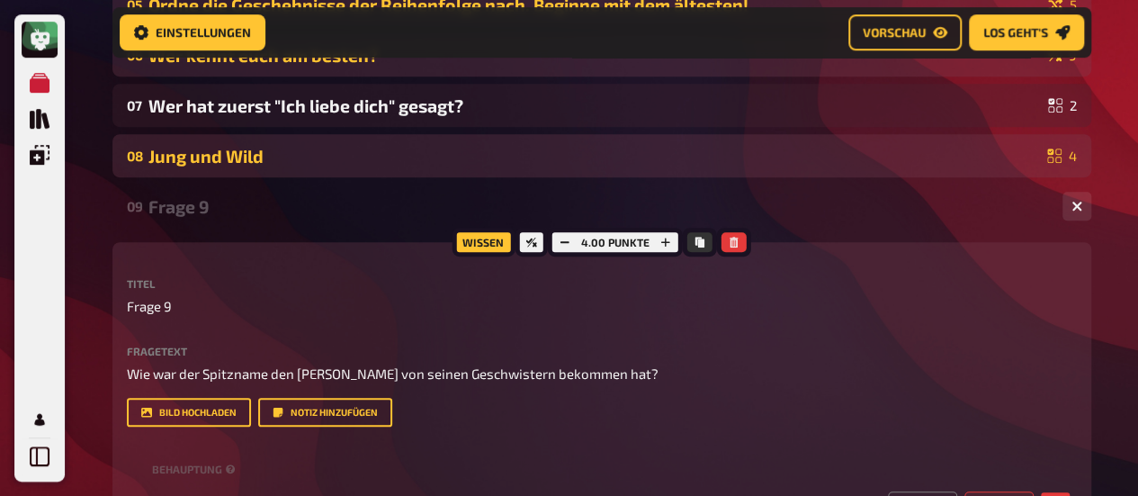
click at [184, 206] on div "Frage 9" at bounding box center [598, 206] width 900 height 21
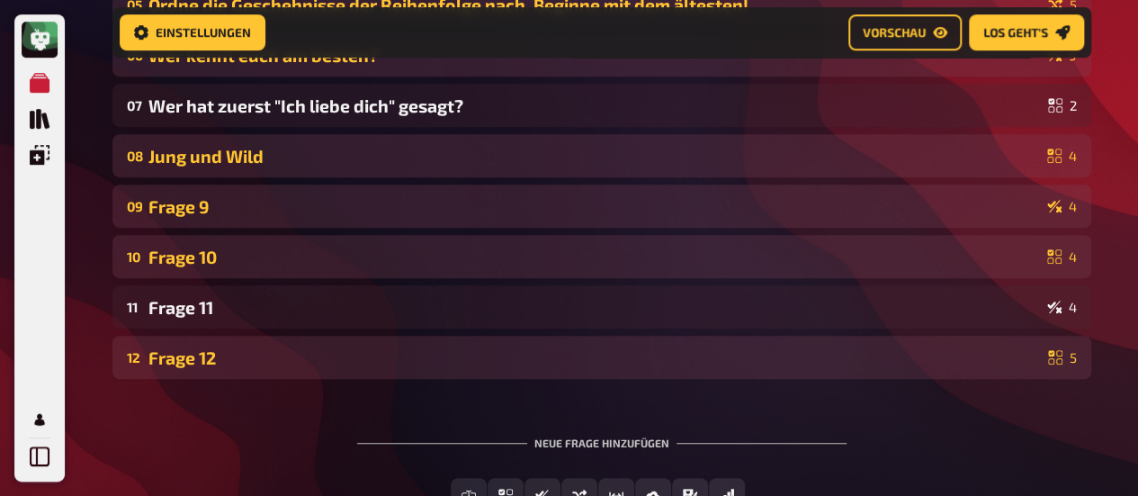
click at [222, 199] on div "Frage 9" at bounding box center [594, 206] width 892 height 21
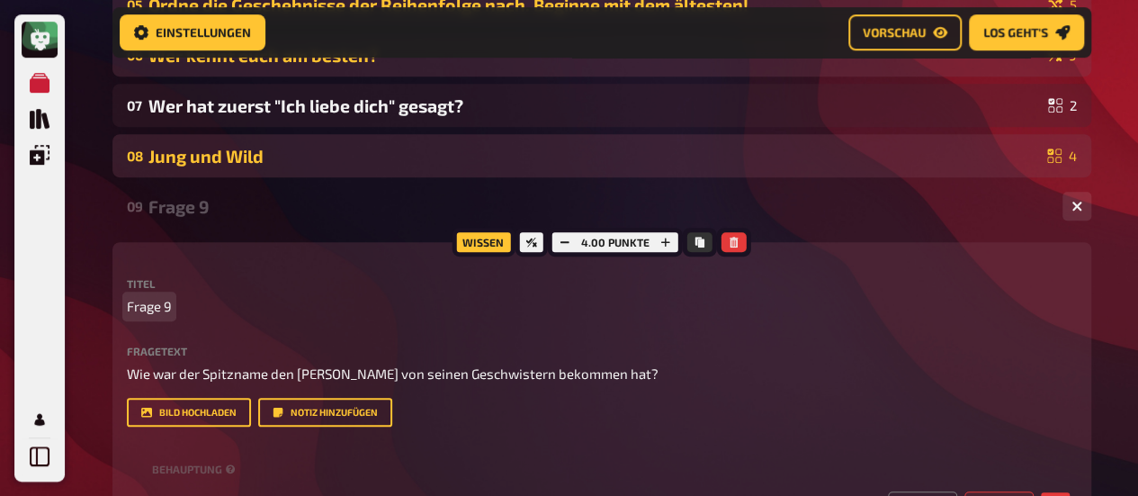
click at [150, 309] on span "Frage 9" at bounding box center [149, 306] width 45 height 21
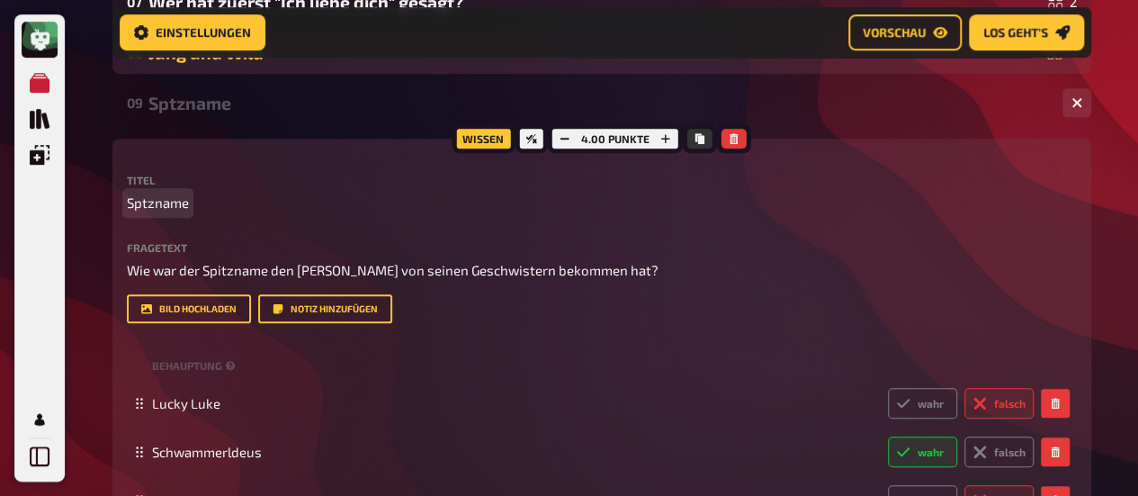
scroll to position [566, 0]
click at [148, 201] on span "Sptzname" at bounding box center [158, 202] width 62 height 21
click at [99, 277] on div "Home Meine Quizze HochzeitsQuiz Vorbereitung Vorbereitung Inhalte Bearbeiten Qu…" at bounding box center [602, 259] width 1008 height 1650
click at [190, 103] on div "Spitzname" at bounding box center [598, 102] width 900 height 21
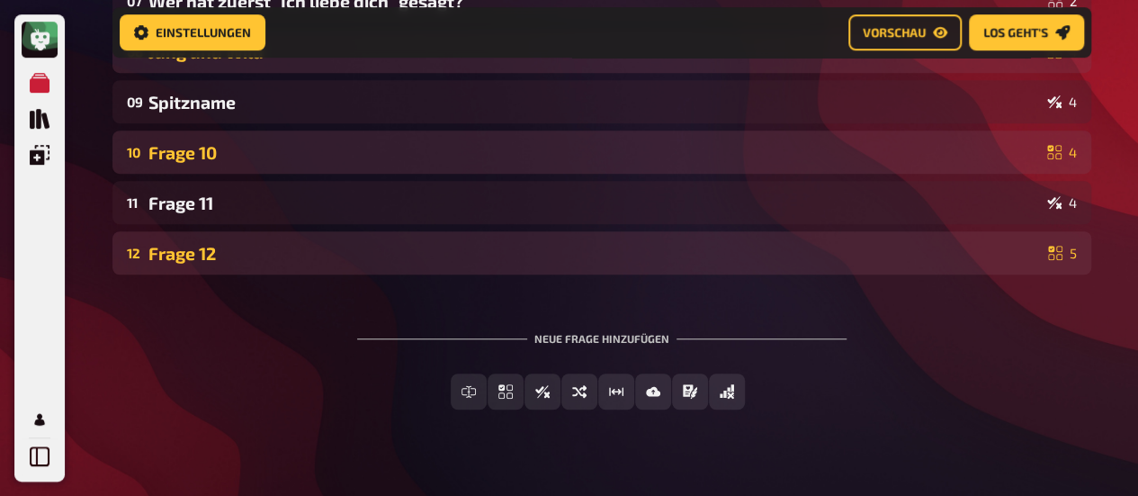
click at [190, 149] on div "Frage 10" at bounding box center [594, 152] width 892 height 21
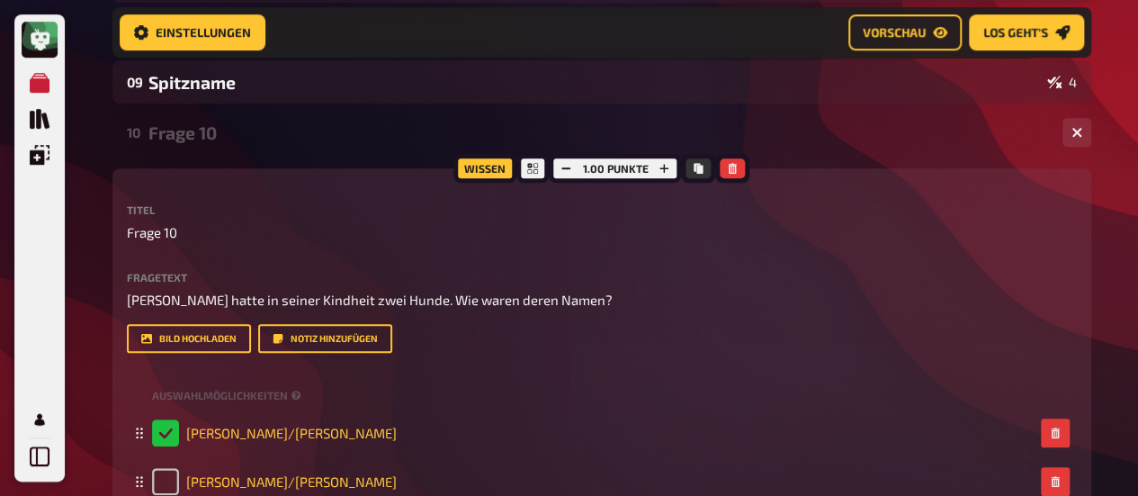
scroll to position [587, 0]
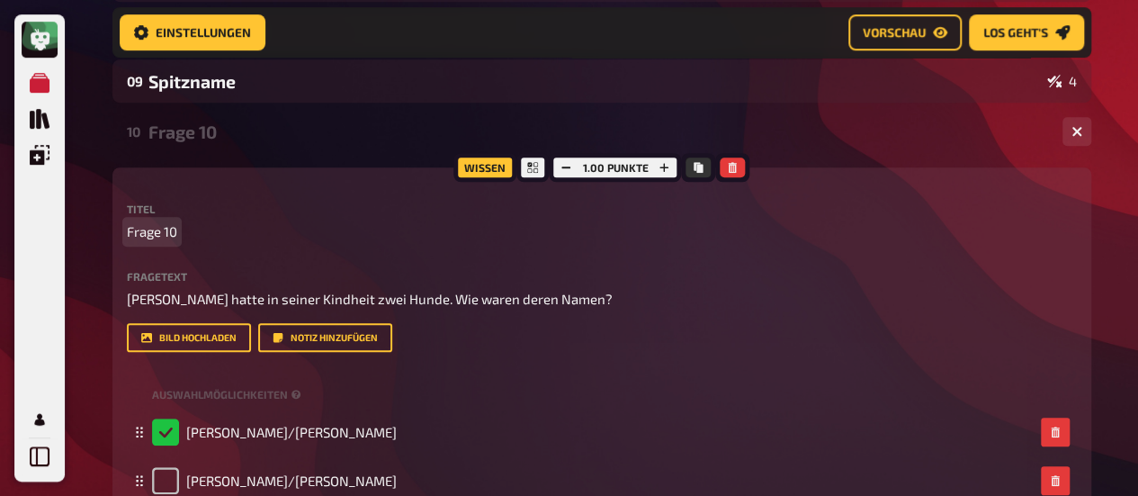
click at [149, 228] on span "Frage 10" at bounding box center [152, 231] width 50 height 21
click at [1074, 130] on icon "button" at bounding box center [1077, 131] width 11 height 11
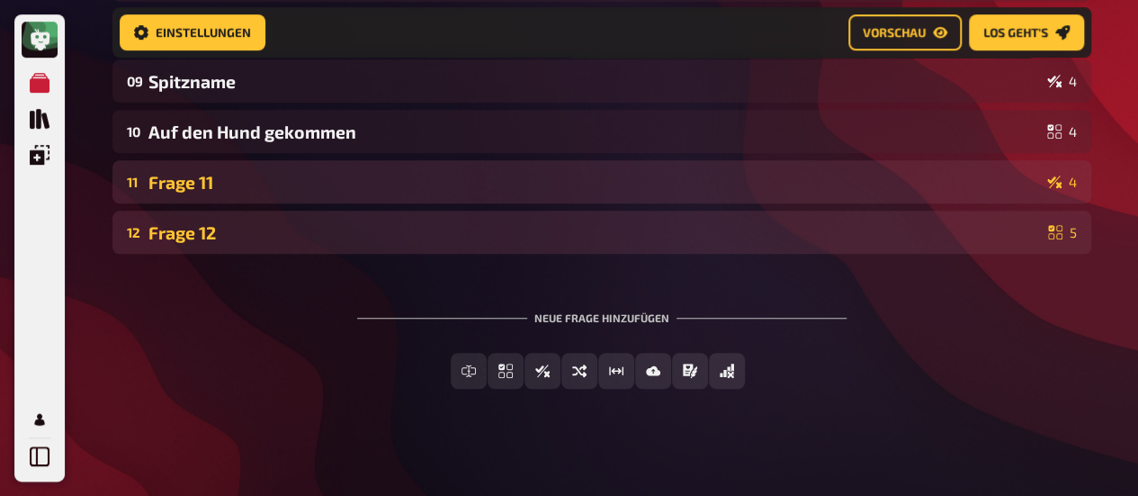
click at [679, 179] on div "Frage 11" at bounding box center [594, 182] width 892 height 21
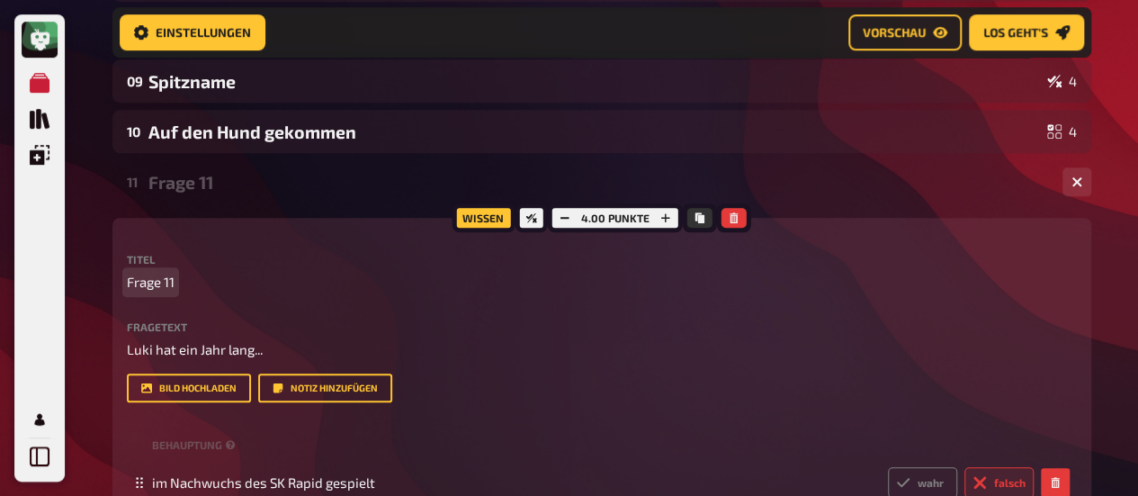
click at [155, 283] on span "Frage 11" at bounding box center [151, 282] width 48 height 21
click at [1084, 183] on button "button" at bounding box center [1077, 181] width 29 height 29
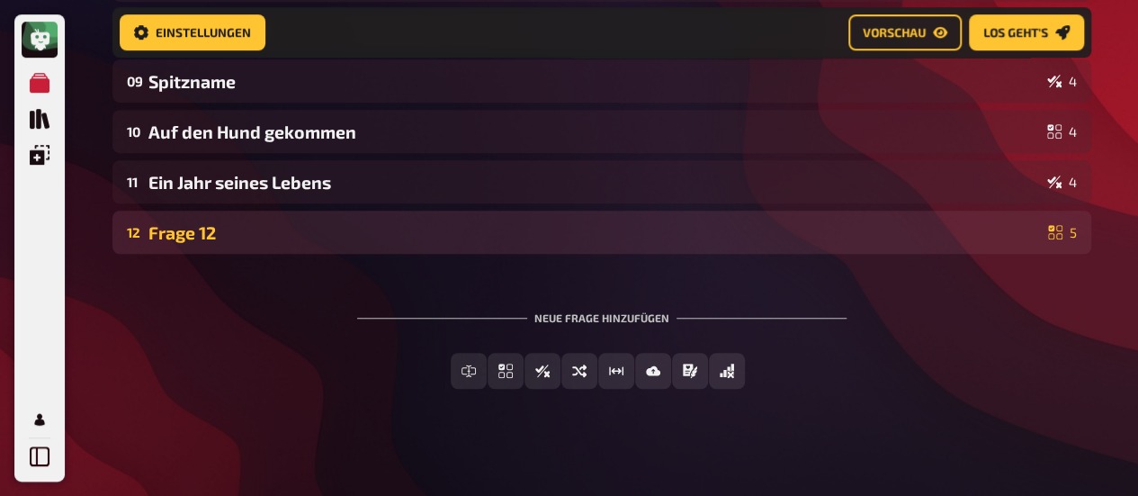
click at [182, 224] on div "Frage 12" at bounding box center [594, 232] width 893 height 21
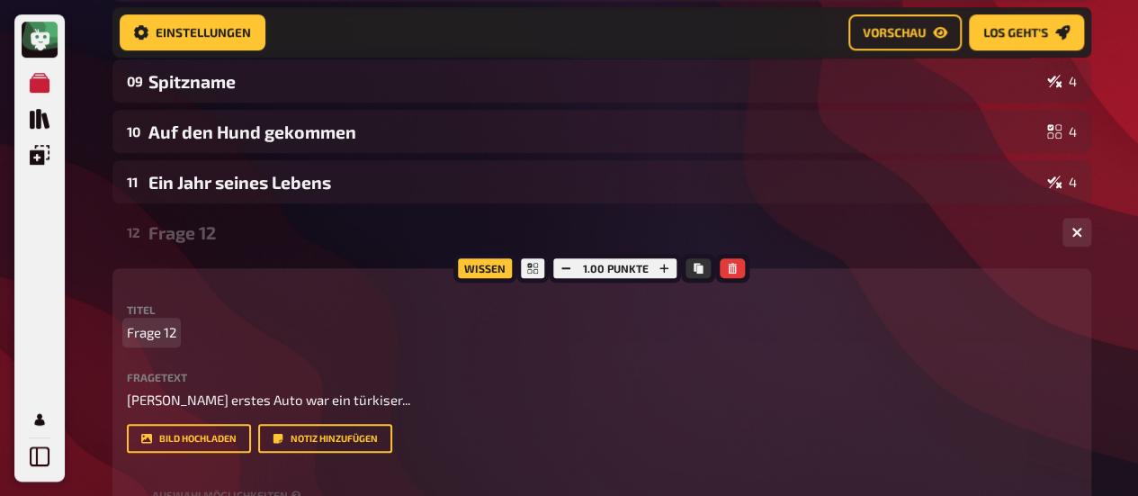
click at [157, 330] on span "Frage 12" at bounding box center [151, 332] width 49 height 21
click at [1072, 230] on icon "button" at bounding box center [1077, 232] width 11 height 11
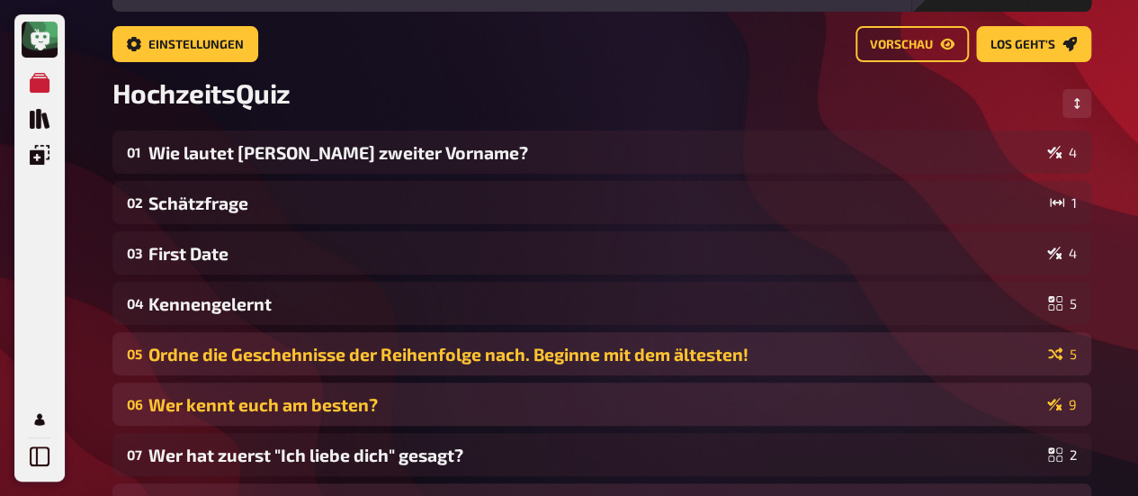
scroll to position [97, 0]
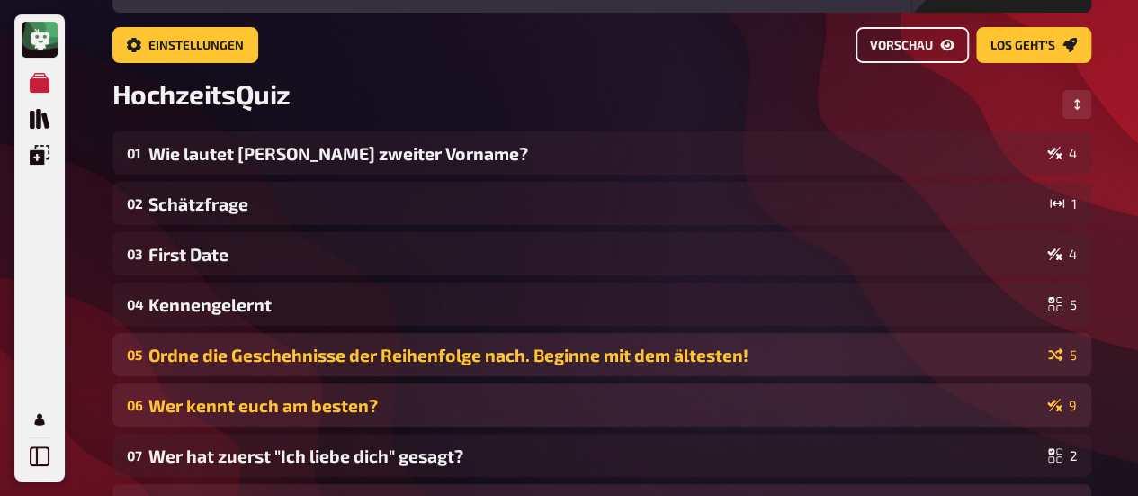
click at [907, 49] on span "Vorschau" at bounding box center [901, 46] width 63 height 13
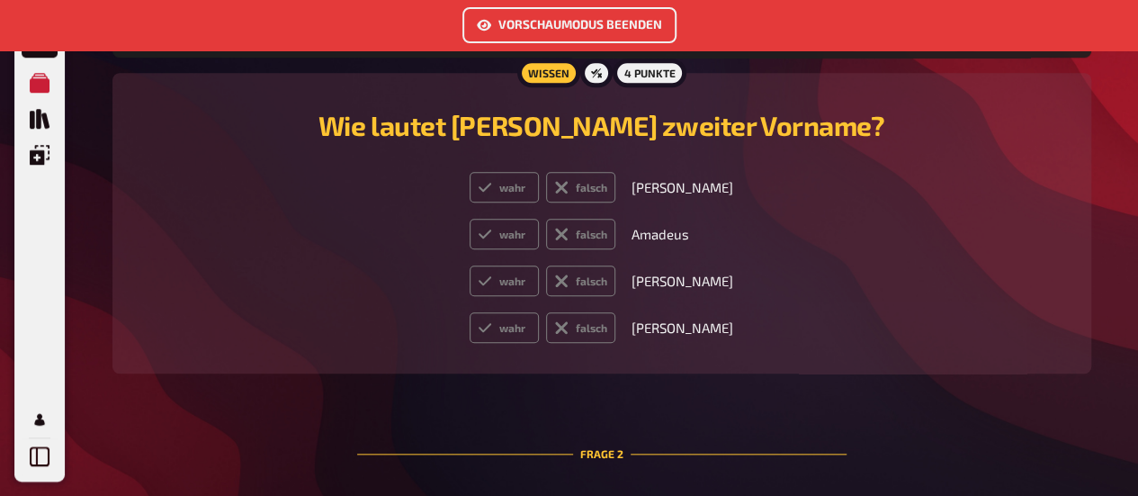
scroll to position [736, 0]
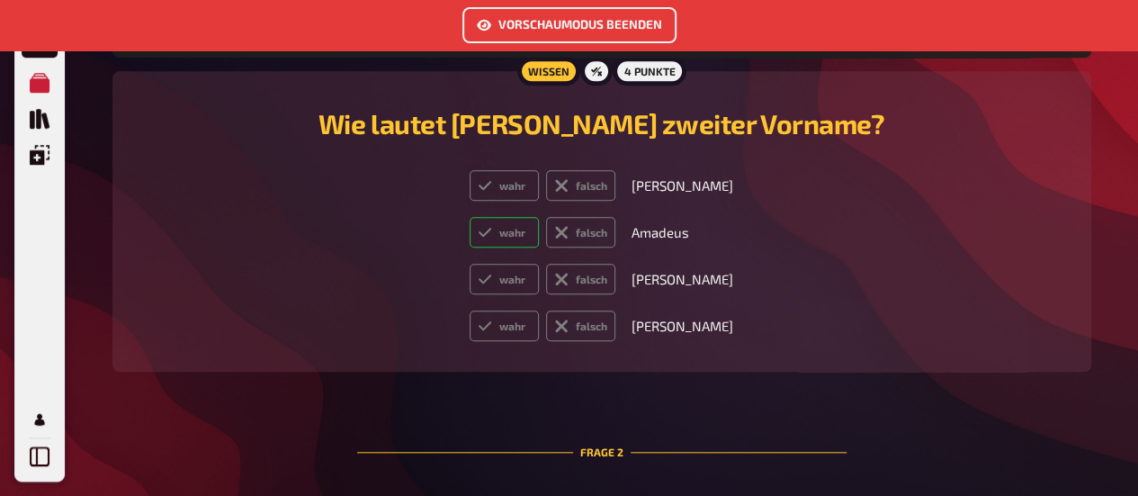
click at [517, 236] on label "wahr" at bounding box center [504, 232] width 69 height 31
click at [470, 217] on input "wahr" at bounding box center [469, 216] width 1 height 1
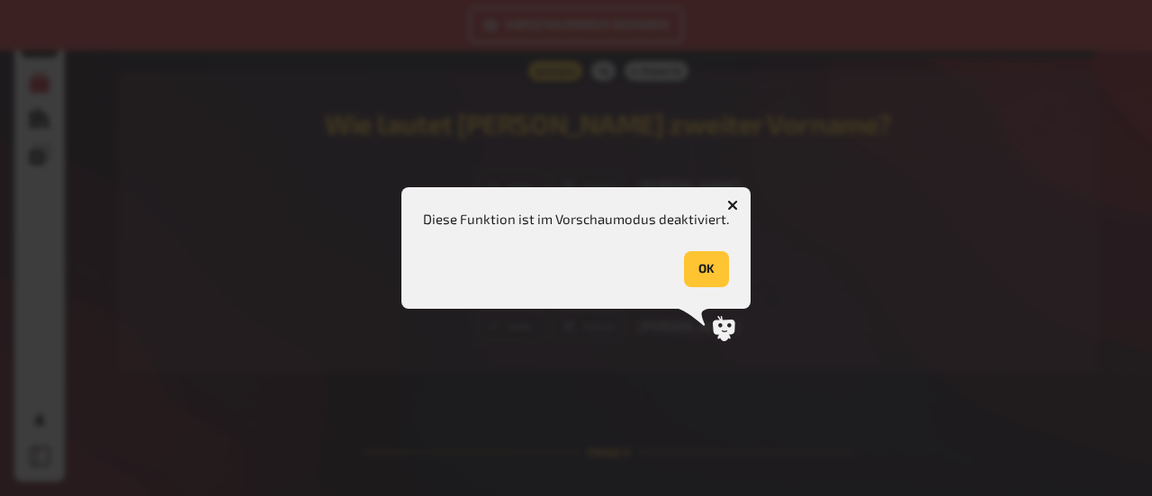
click at [727, 199] on button "button" at bounding box center [732, 205] width 29 height 29
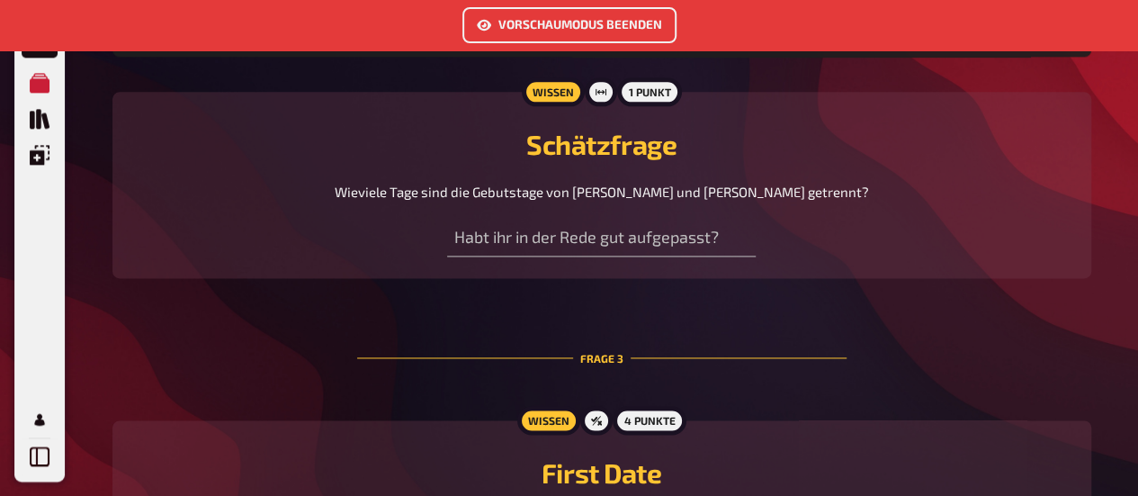
scroll to position [1192, 0]
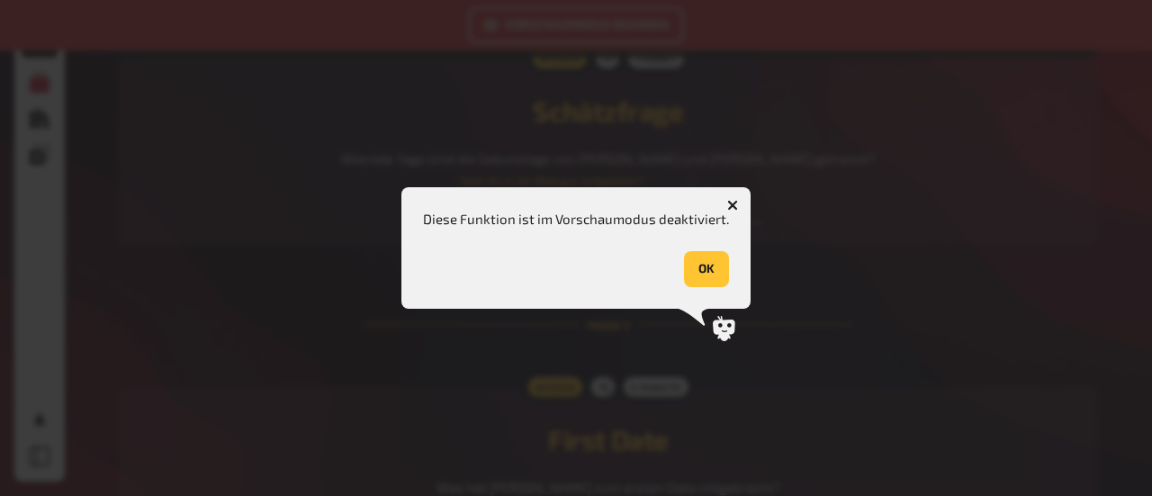
click at [740, 217] on input "number" at bounding box center [608, 205] width 309 height 36
click at [730, 202] on icon "button" at bounding box center [732, 205] width 11 height 11
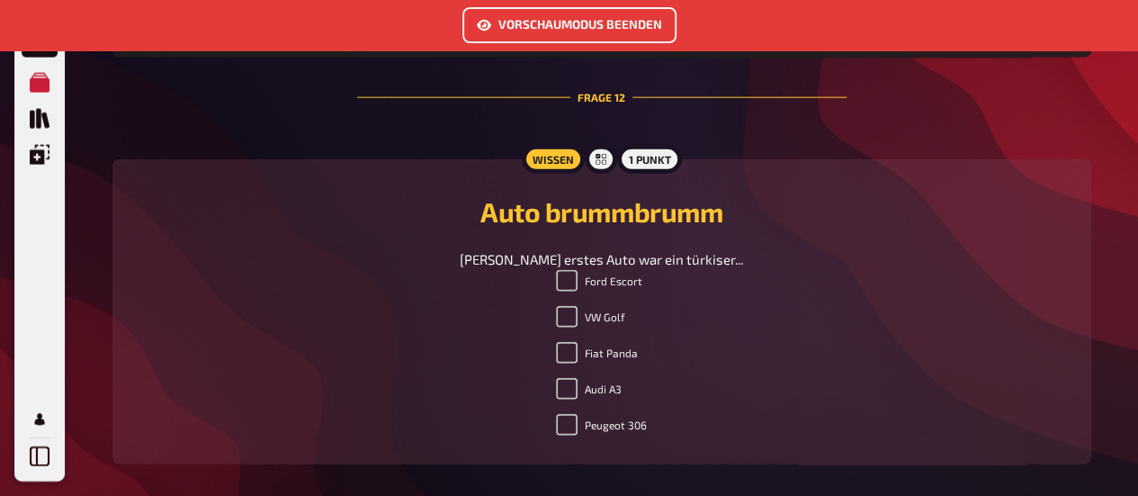
scroll to position [5519, 0]
click at [616, 31] on button "Vorschaumodus beenden" at bounding box center [570, 25] width 214 height 36
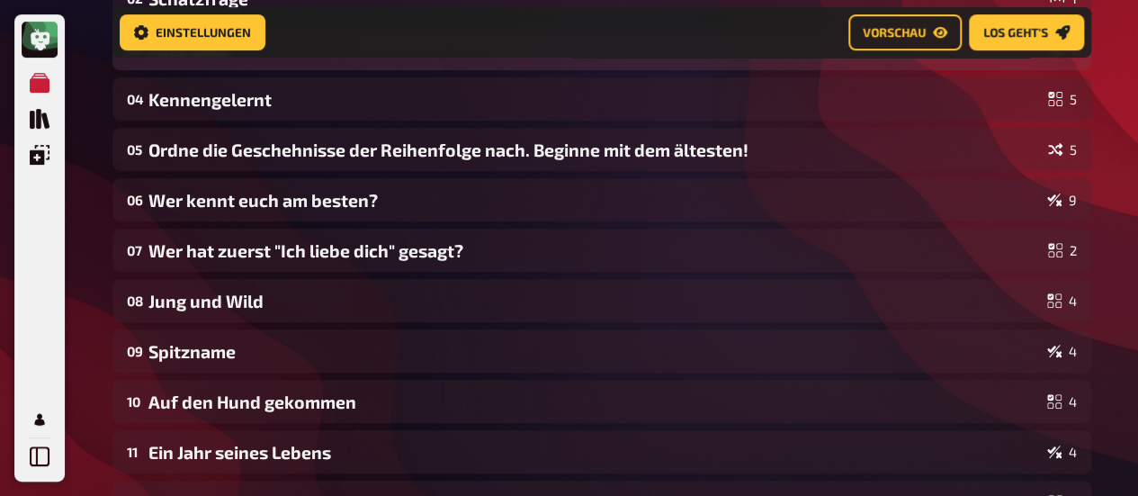
scroll to position [321, 0]
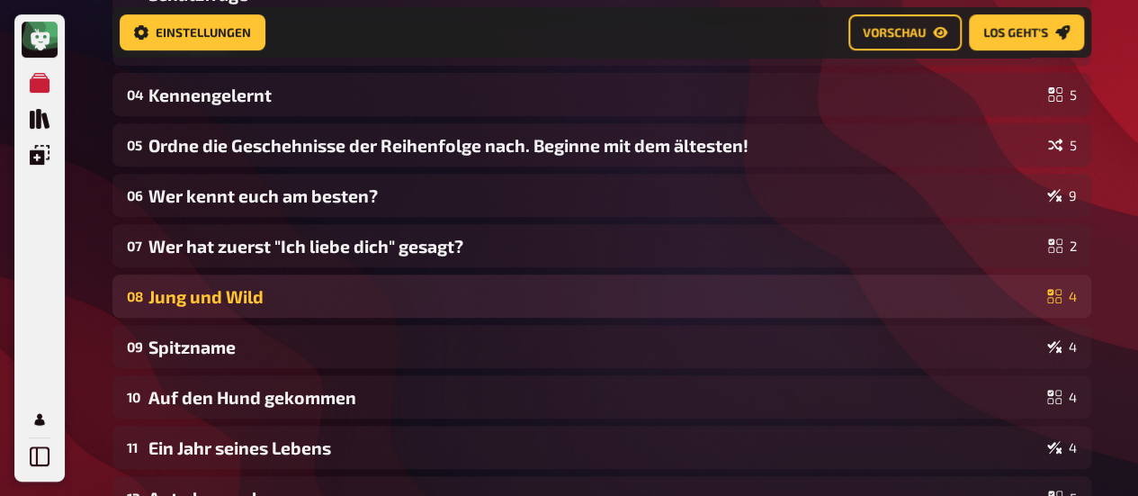
click at [452, 301] on div "Jung und Wild" at bounding box center [594, 296] width 892 height 21
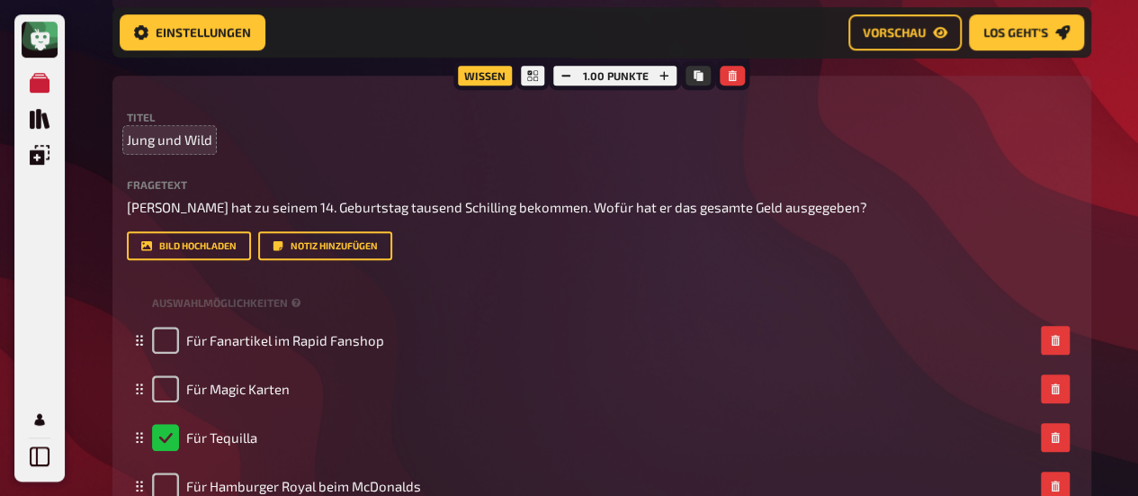
scroll to position [579, 0]
click at [178, 136] on span "Jung und Wild" at bounding box center [169, 139] width 85 height 21
click at [383, 109] on div "Wissen 1.00 Punkte Titel Für immer jung Fragetext [PERSON_NAME] hat zu seinem 1…" at bounding box center [601, 327] width 979 height 505
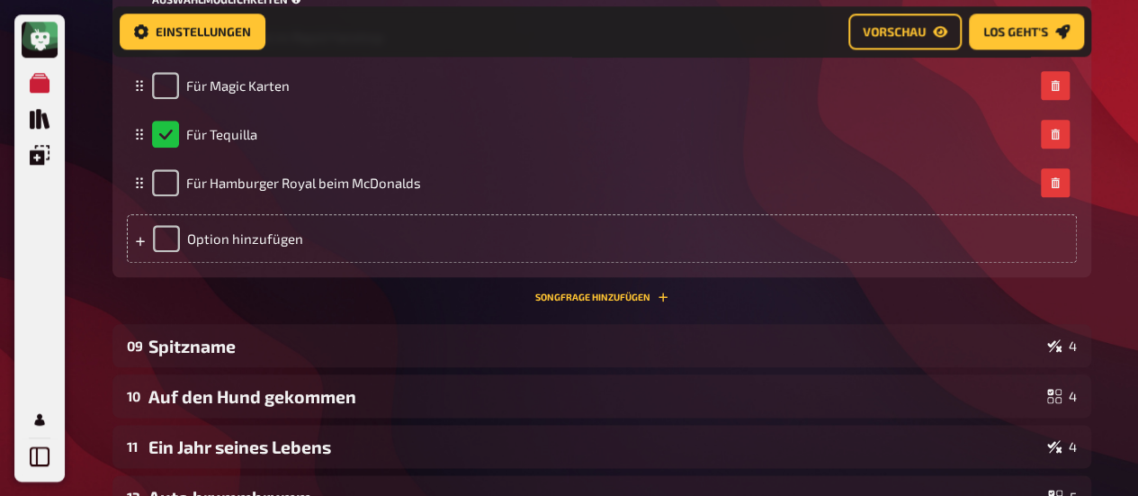
scroll to position [1099, 0]
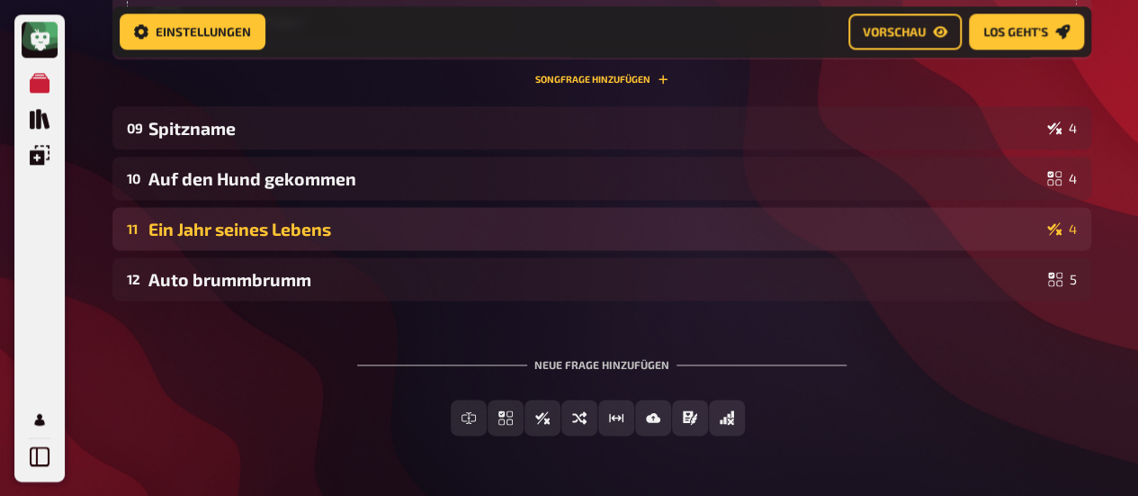
click at [417, 224] on div "Ein Jahr seines Lebens" at bounding box center [594, 229] width 892 height 21
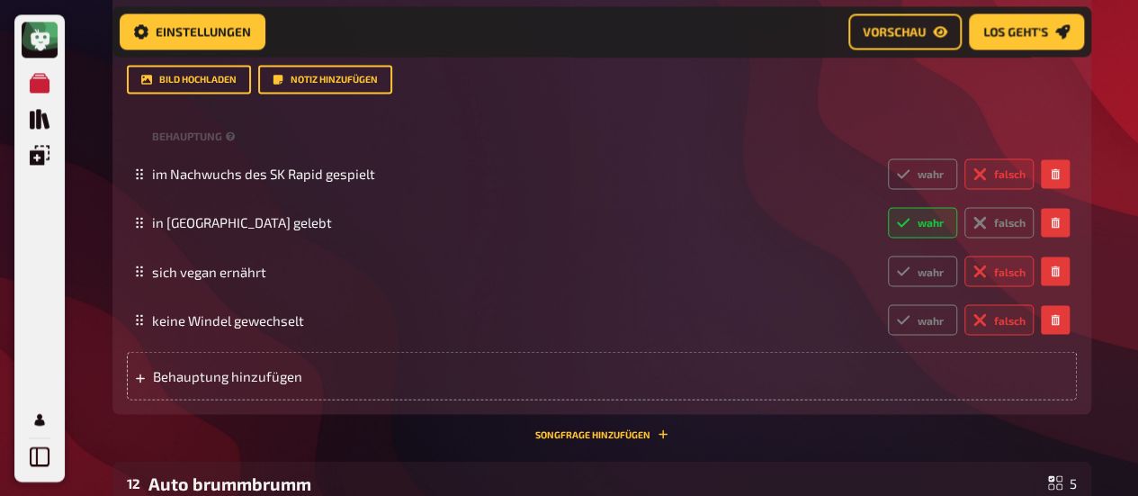
scroll to position [1455, 0]
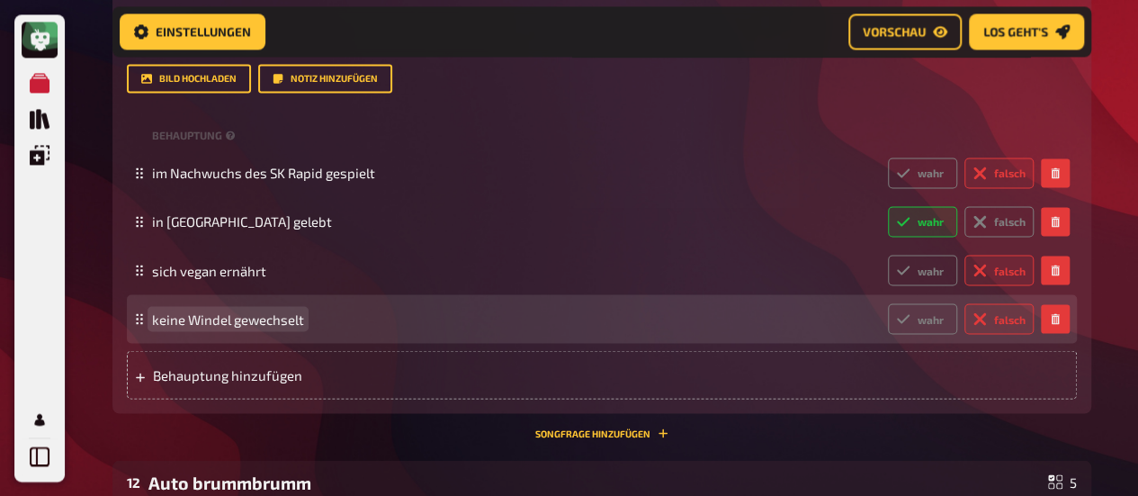
click at [229, 321] on span "keine Windel gewechselt" at bounding box center [228, 318] width 152 height 16
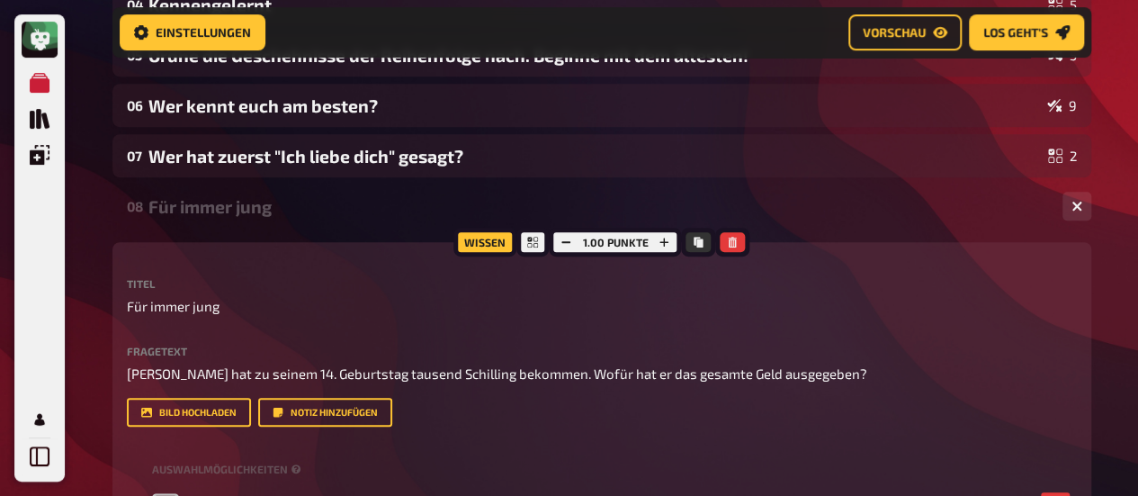
scroll to position [412, 0]
click at [230, 208] on div "Für immer jung" at bounding box center [598, 205] width 900 height 21
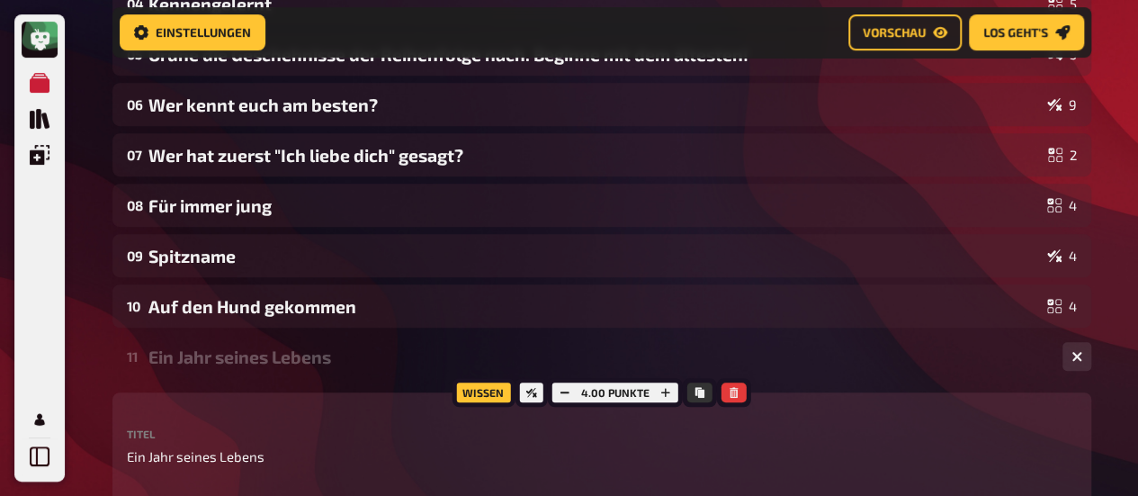
click at [229, 355] on div "Ein Jahr seines Lebens" at bounding box center [598, 356] width 900 height 21
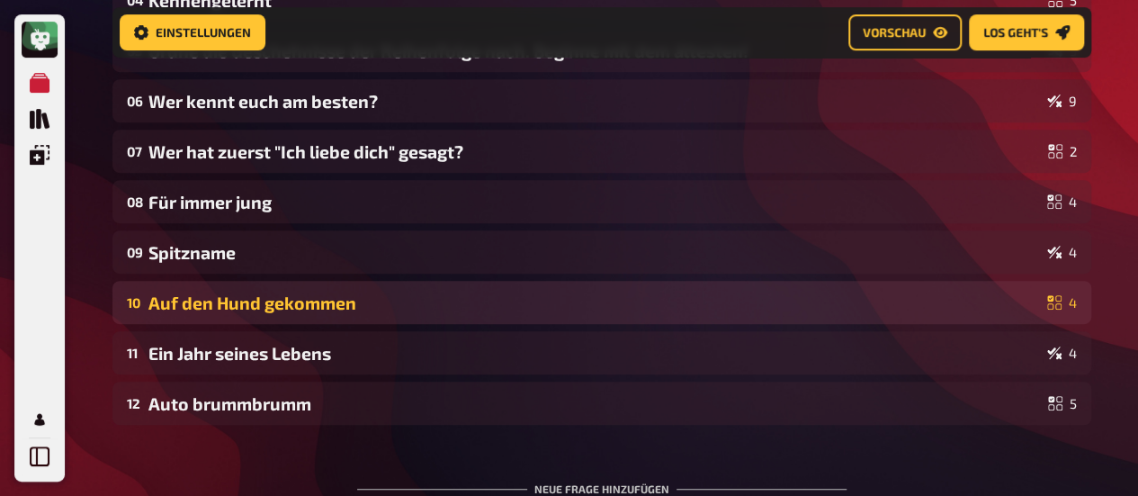
scroll to position [0, 0]
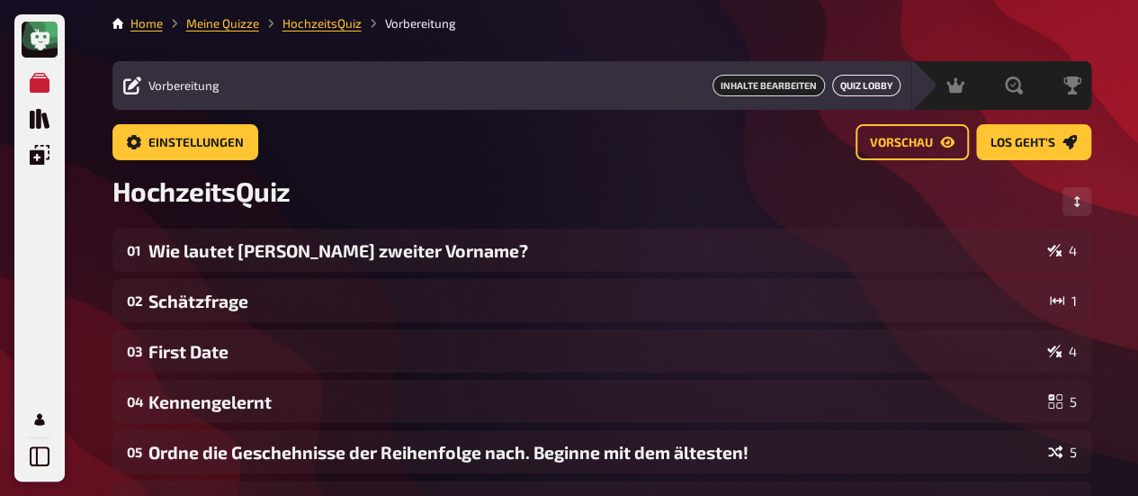
click at [871, 83] on button "Quiz Lobby" at bounding box center [866, 86] width 68 height 22
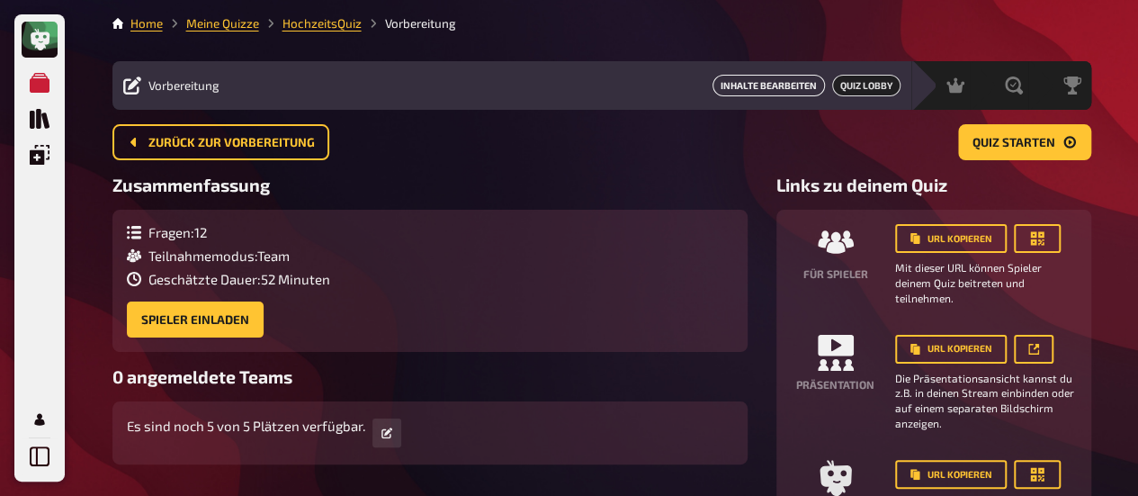
click at [776, 81] on button "Inhalte Bearbeiten" at bounding box center [769, 86] width 112 height 22
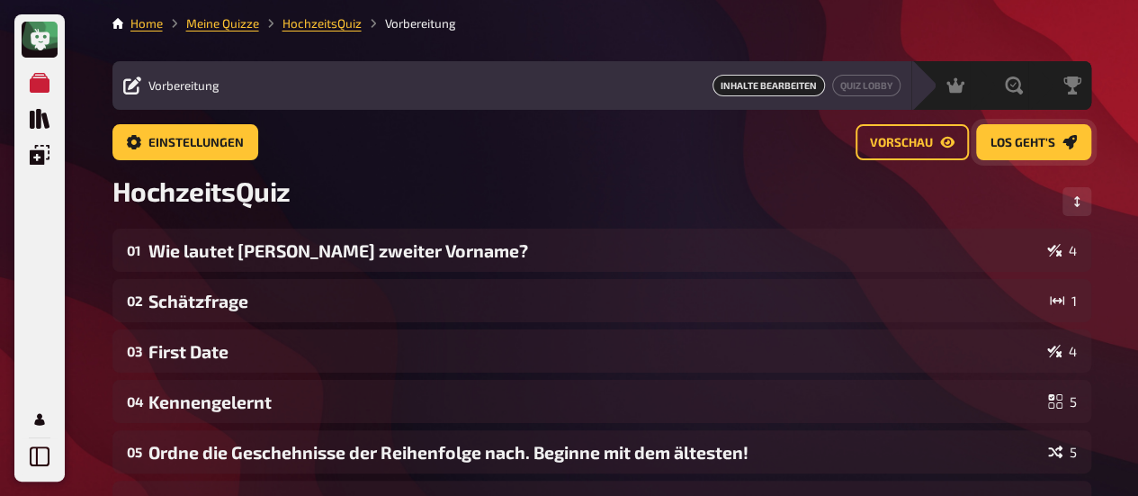
click at [1015, 145] on span "Los geht's" at bounding box center [1023, 143] width 65 height 13
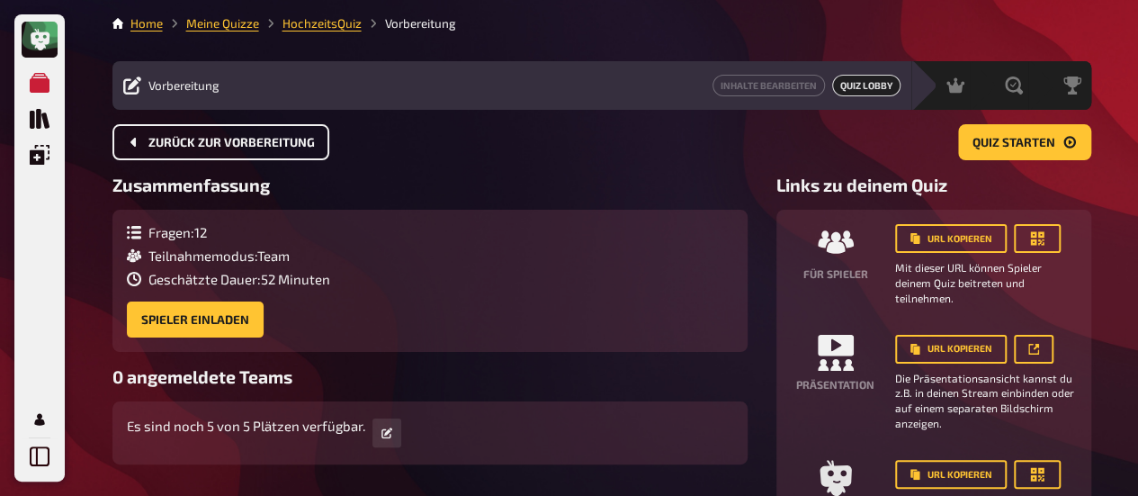
click at [261, 140] on span "Zurück zur Vorbereitung" at bounding box center [231, 143] width 166 height 13
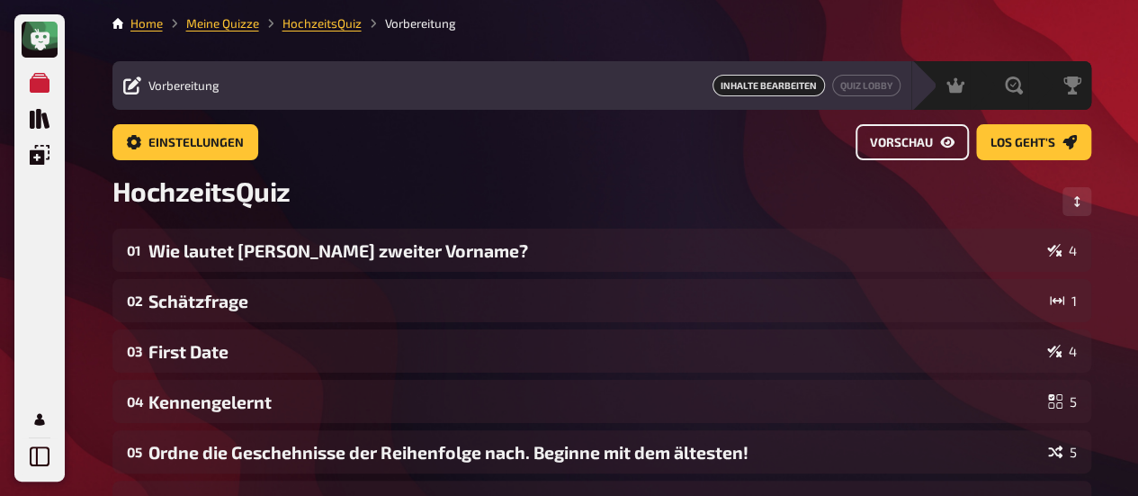
click at [880, 143] on span "Vorschau" at bounding box center [901, 143] width 63 height 13
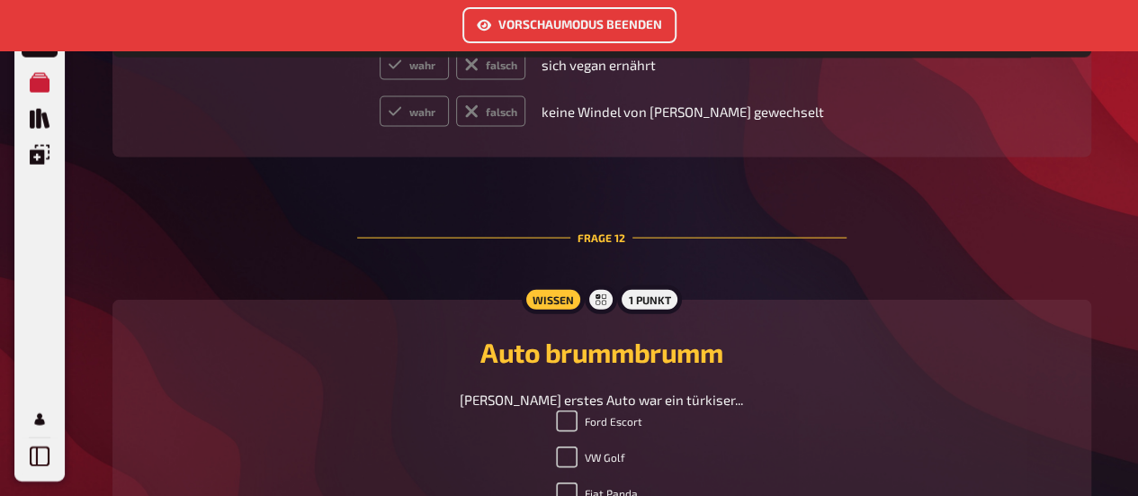
scroll to position [5575, 0]
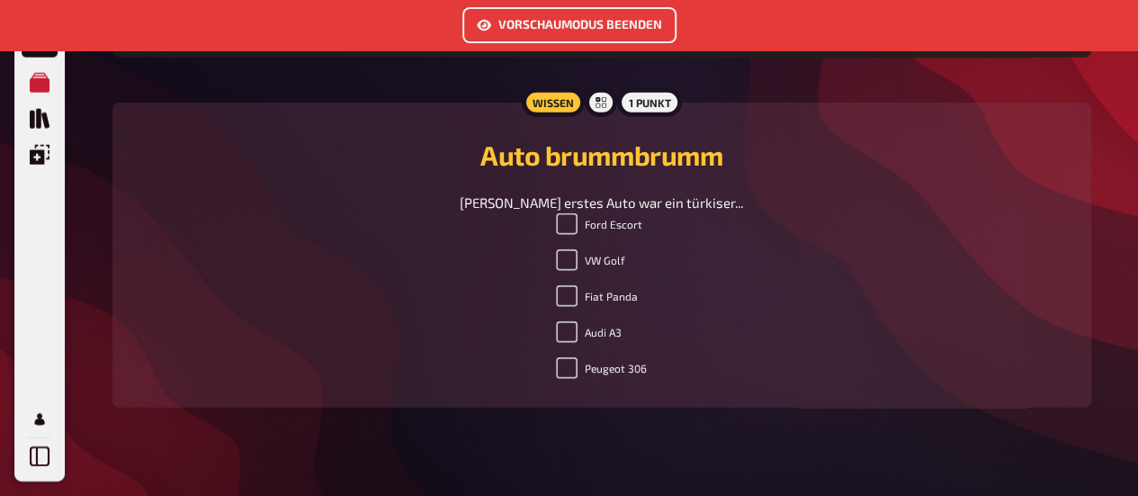
click at [606, 21] on button "Vorschaumodus beenden" at bounding box center [570, 25] width 214 height 36
